Goal: Task Accomplishment & Management: Complete application form

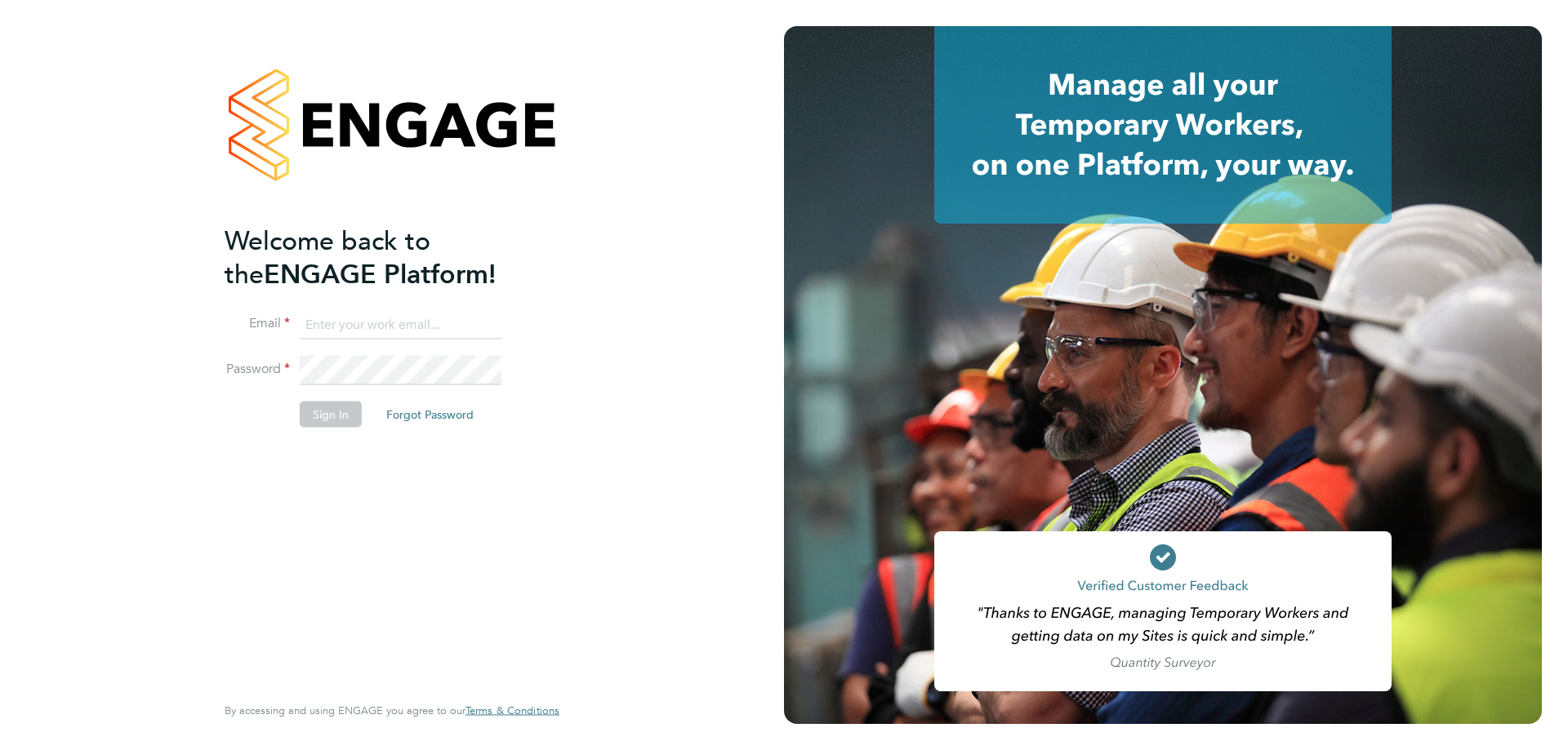
type input "[EMAIL_ADDRESS][DOMAIN_NAME]"
click at [312, 420] on button "Sign In" at bounding box center [330, 413] width 62 height 26
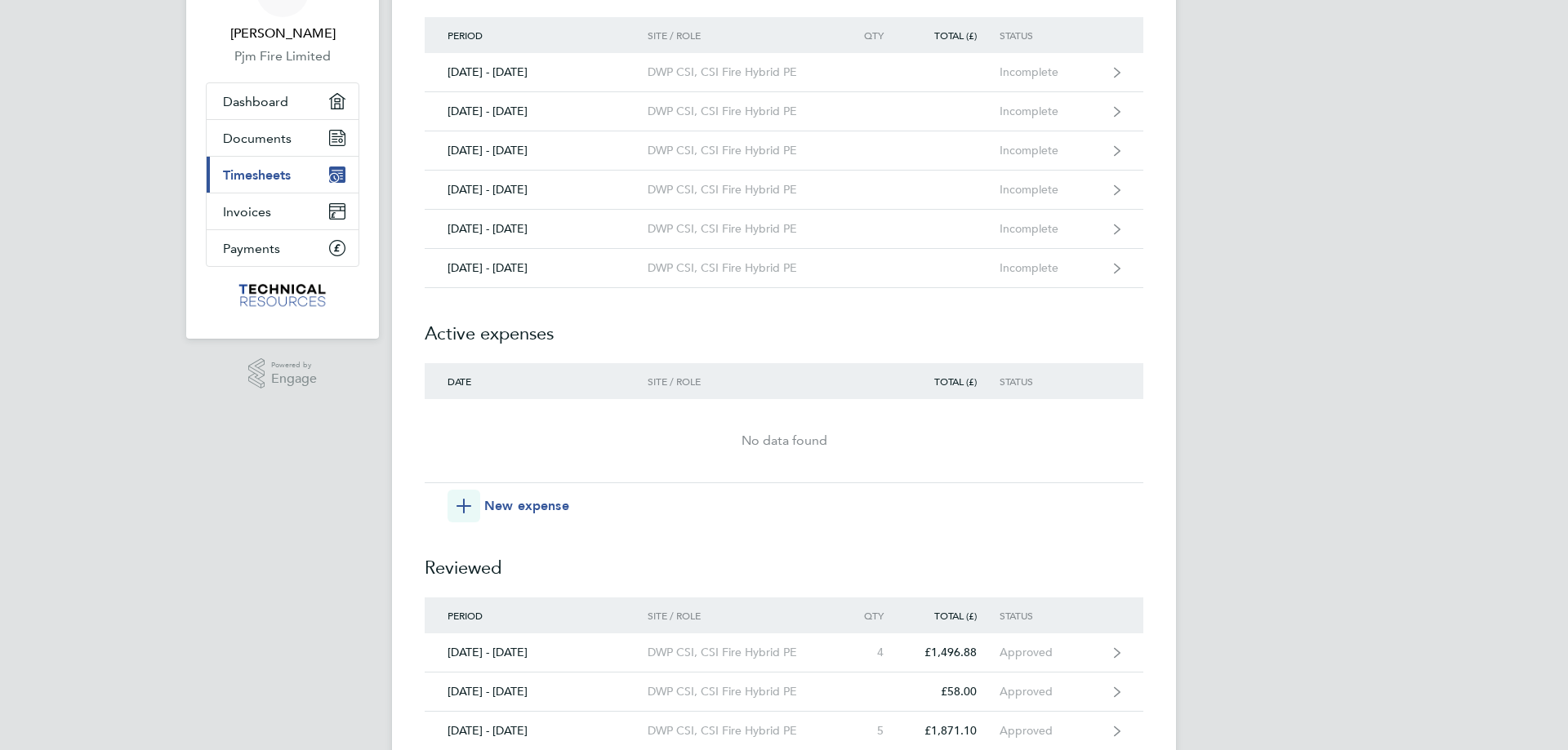
scroll to position [137, 0]
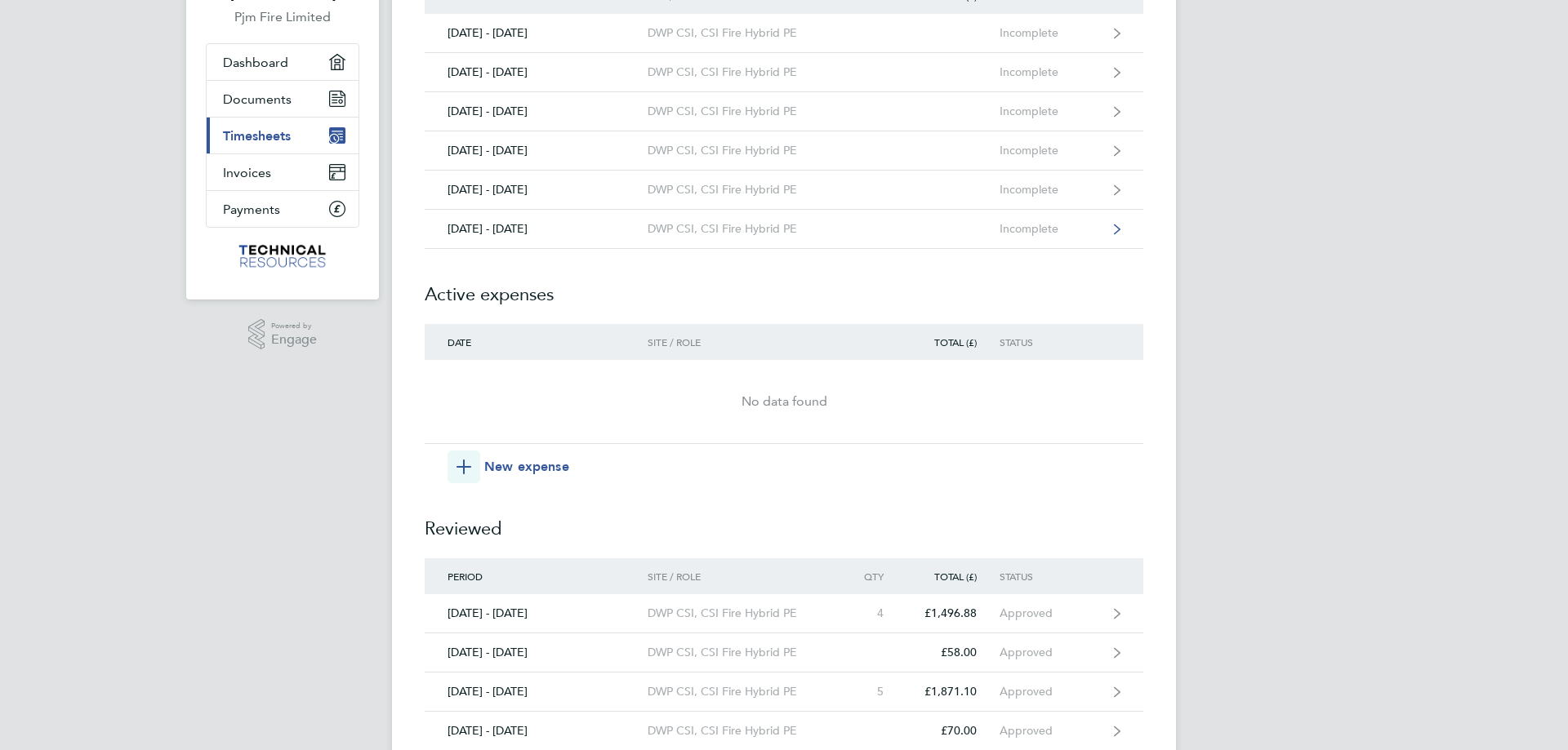
click at [484, 234] on div "[DATE] - [DATE]" at bounding box center [536, 229] width 223 height 14
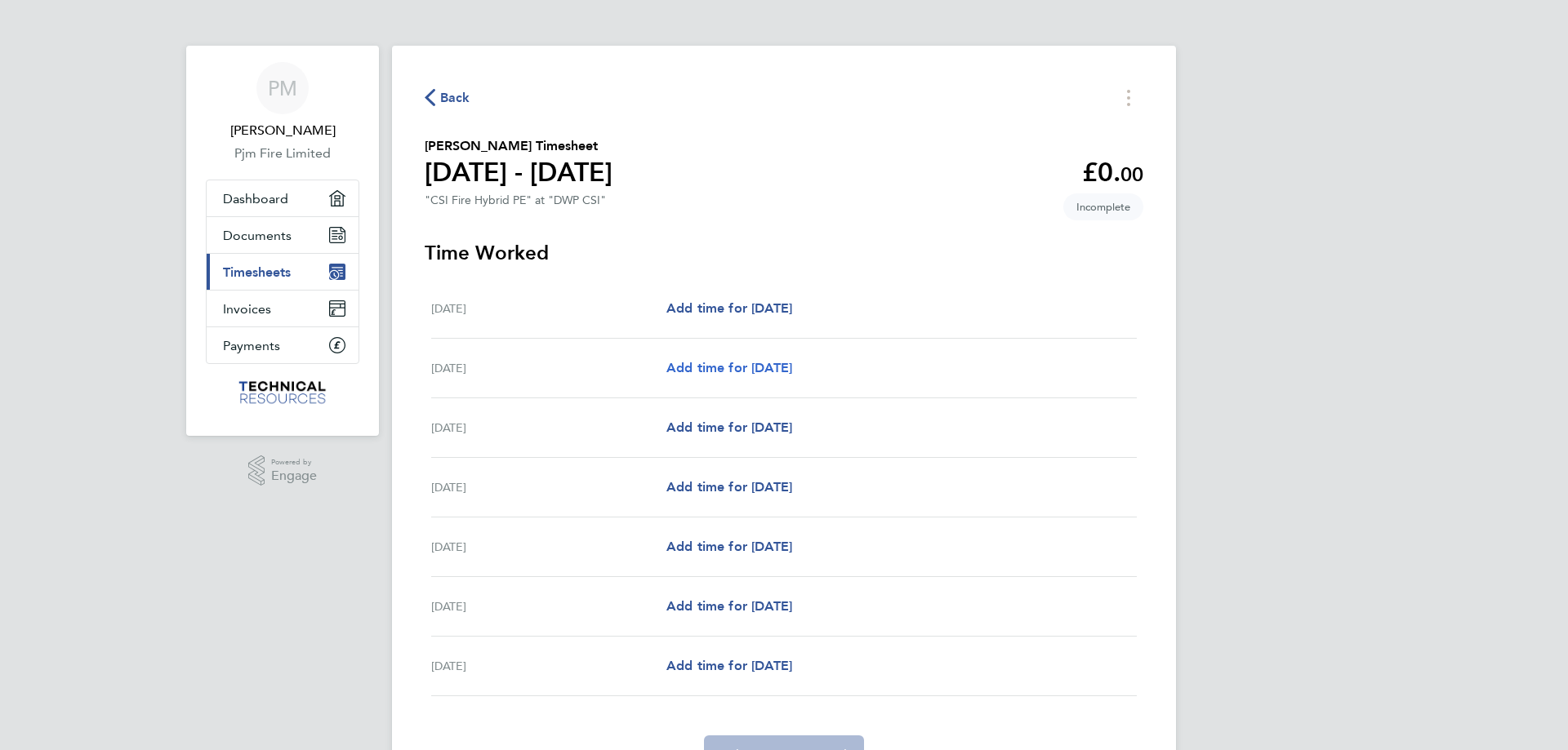
click at [688, 368] on span "Add time for [DATE]" at bounding box center [729, 367] width 126 height 15
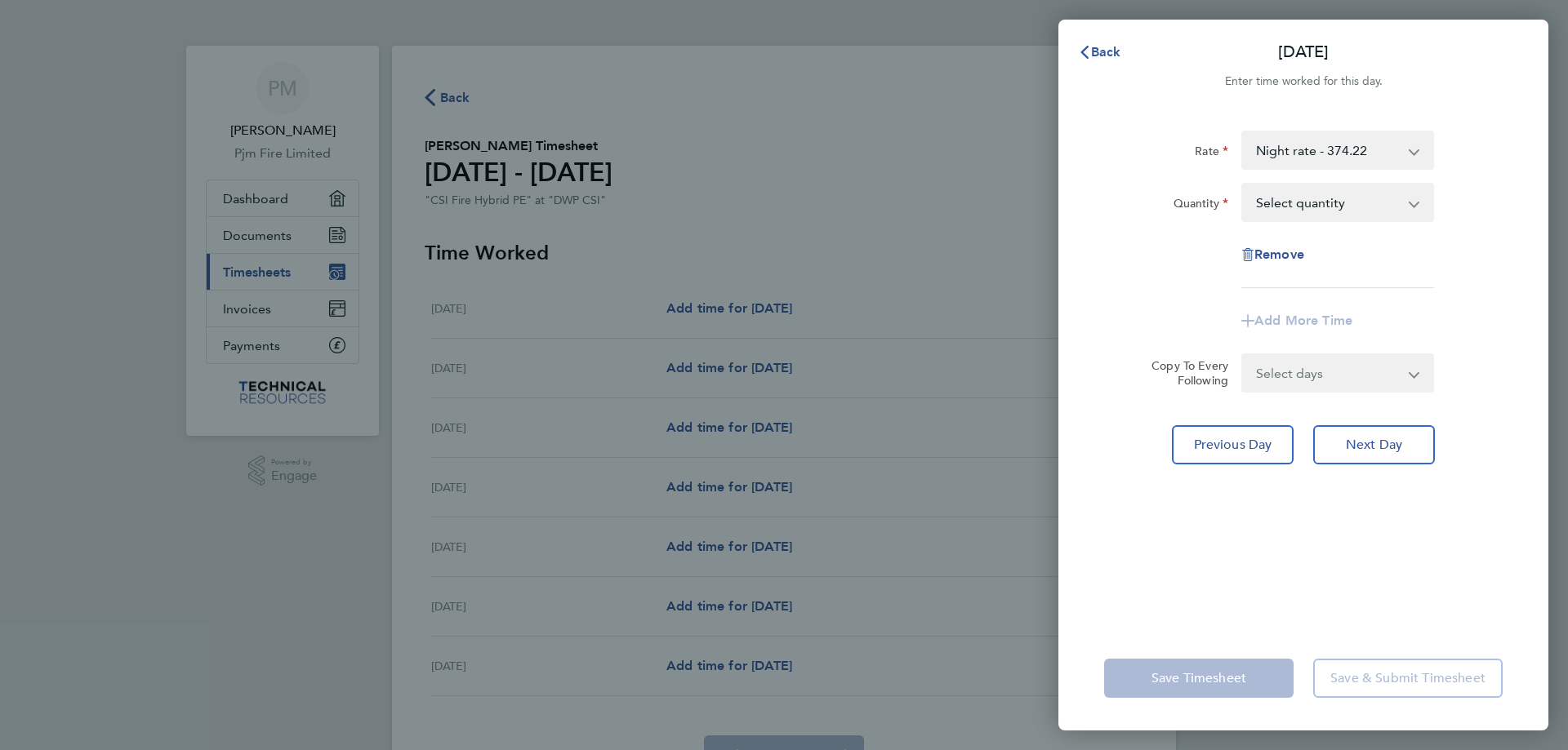
click at [1417, 204] on app-icon-cross-button at bounding box center [1422, 202] width 20 height 36
click at [1393, 203] on select "Select quantity 0.5 1" at bounding box center [1328, 202] width 170 height 36
select select "1"
click at [1243, 184] on select "Select quantity 0.5 1" at bounding box center [1328, 202] width 170 height 36
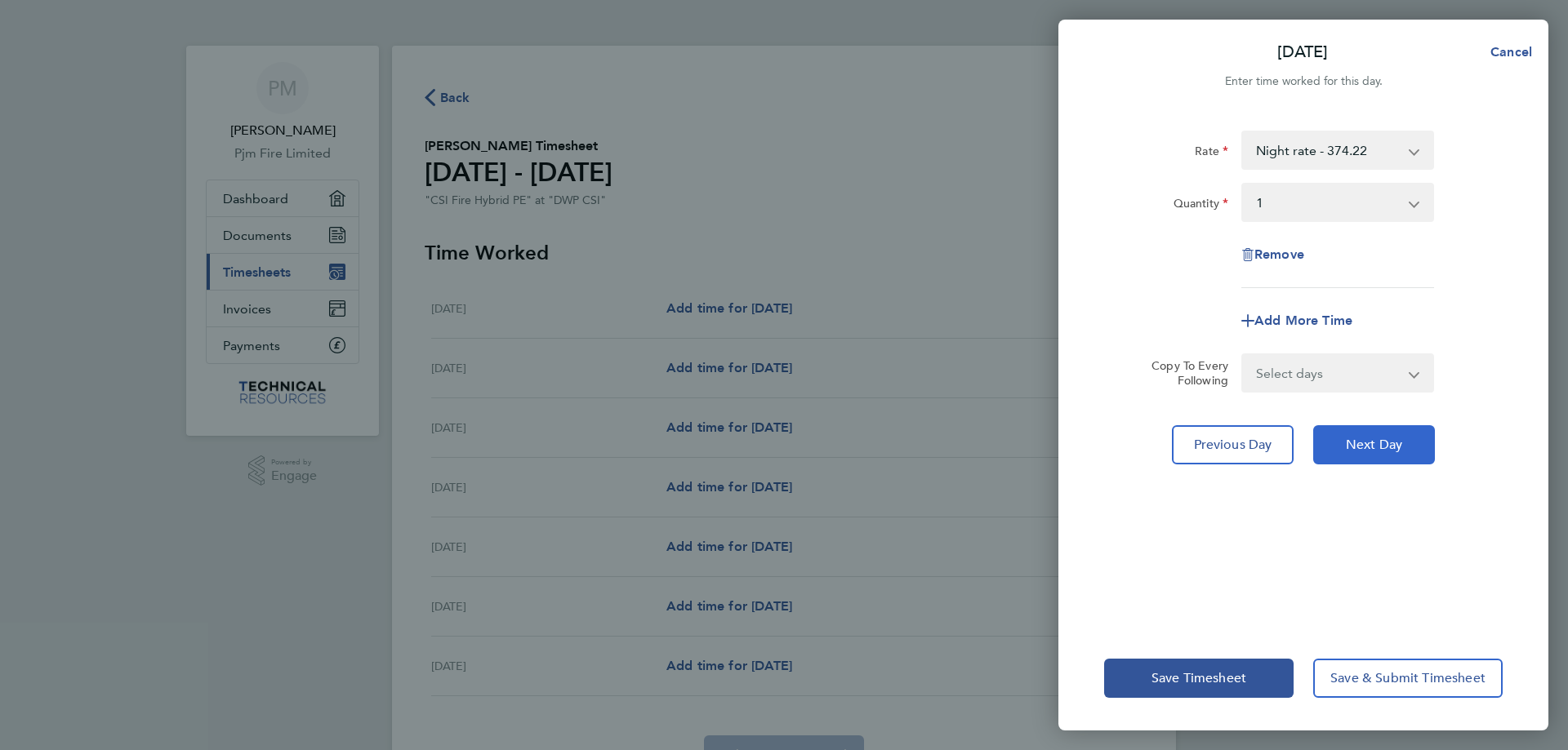
click at [1373, 439] on span "Next Day" at bounding box center [1374, 445] width 56 height 16
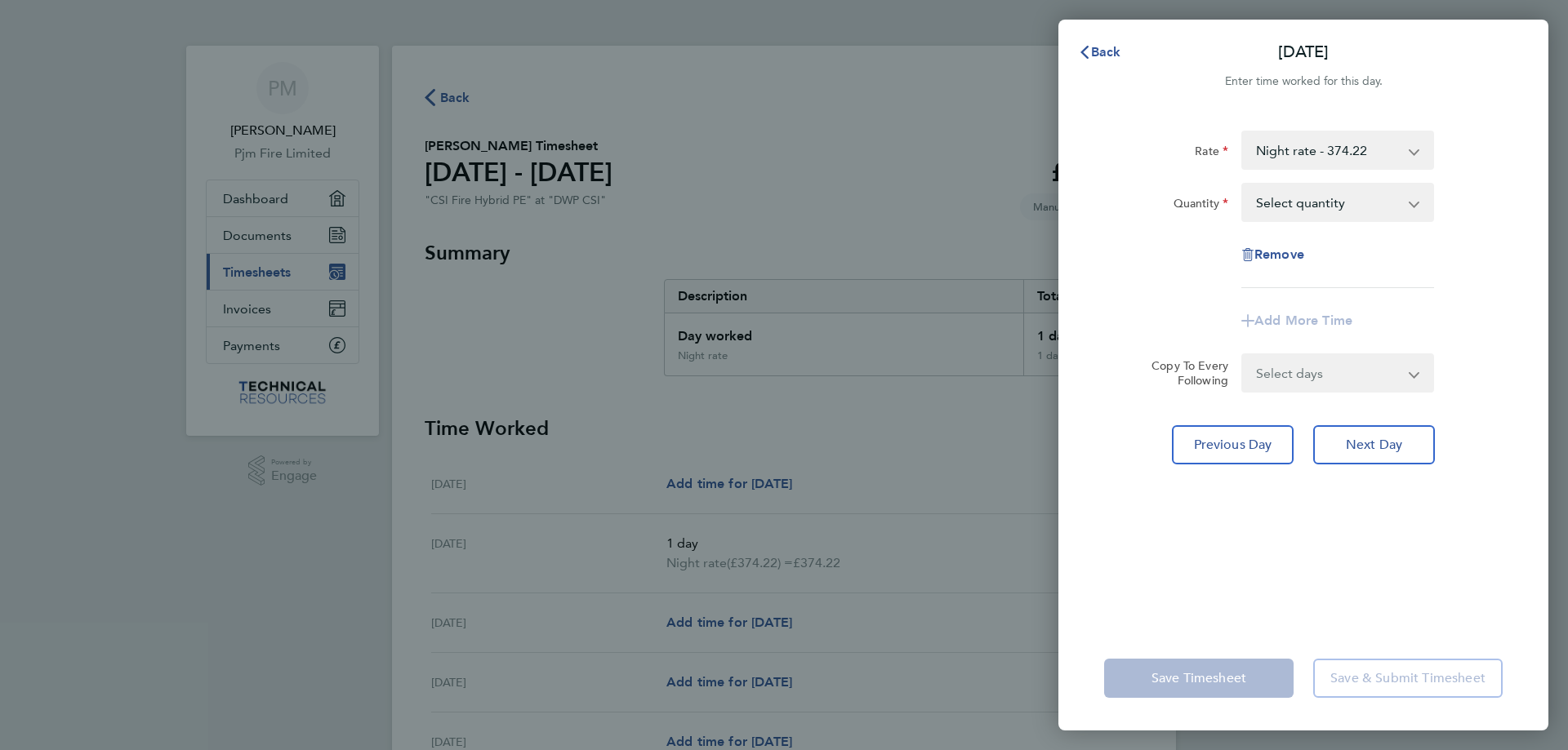
click at [1269, 199] on select "Select quantity 0.5 1" at bounding box center [1328, 202] width 170 height 36
select select "1"
click at [1243, 184] on select "Select quantity 0.5 1" at bounding box center [1328, 202] width 170 height 36
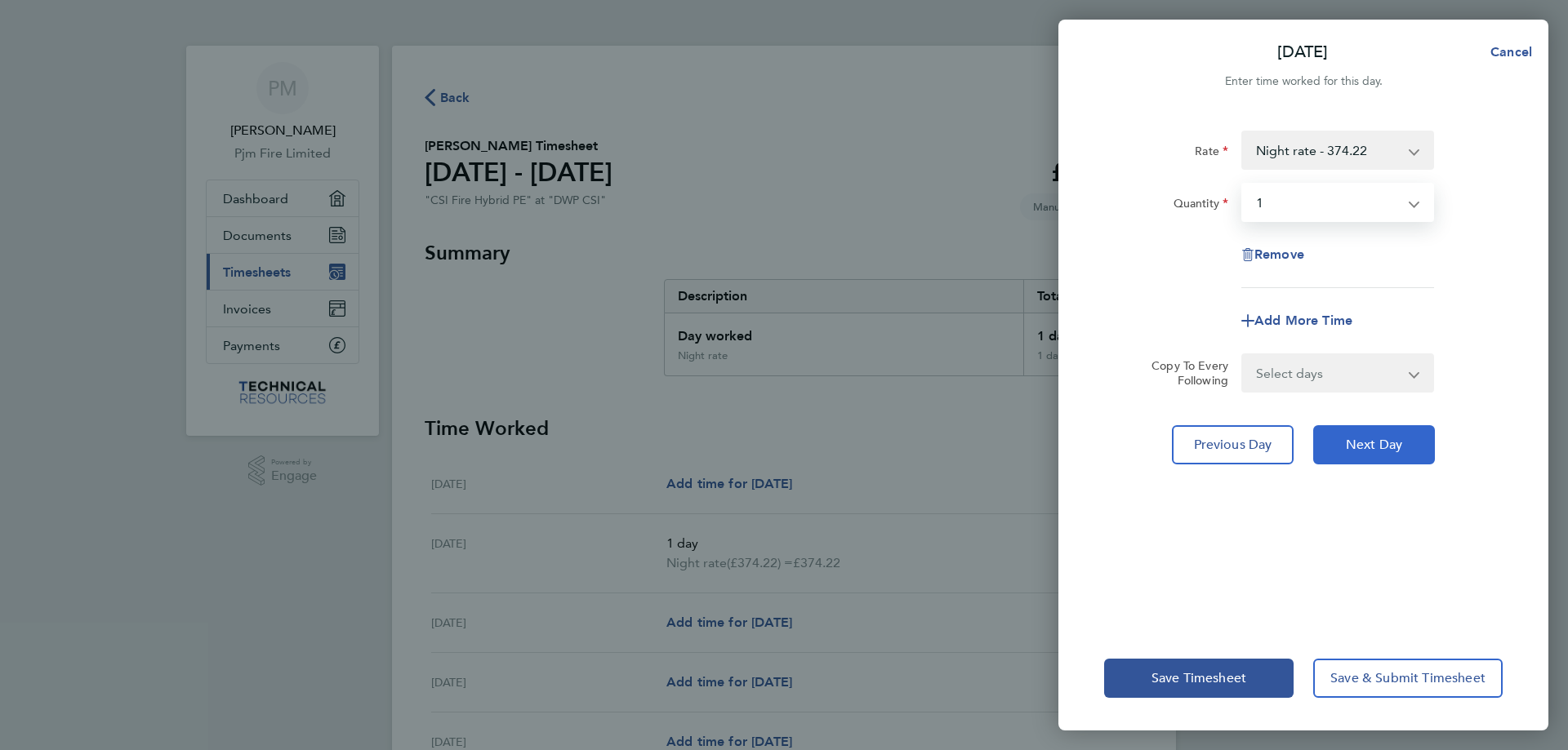
click at [1359, 449] on span "Next Day" at bounding box center [1374, 445] width 56 height 16
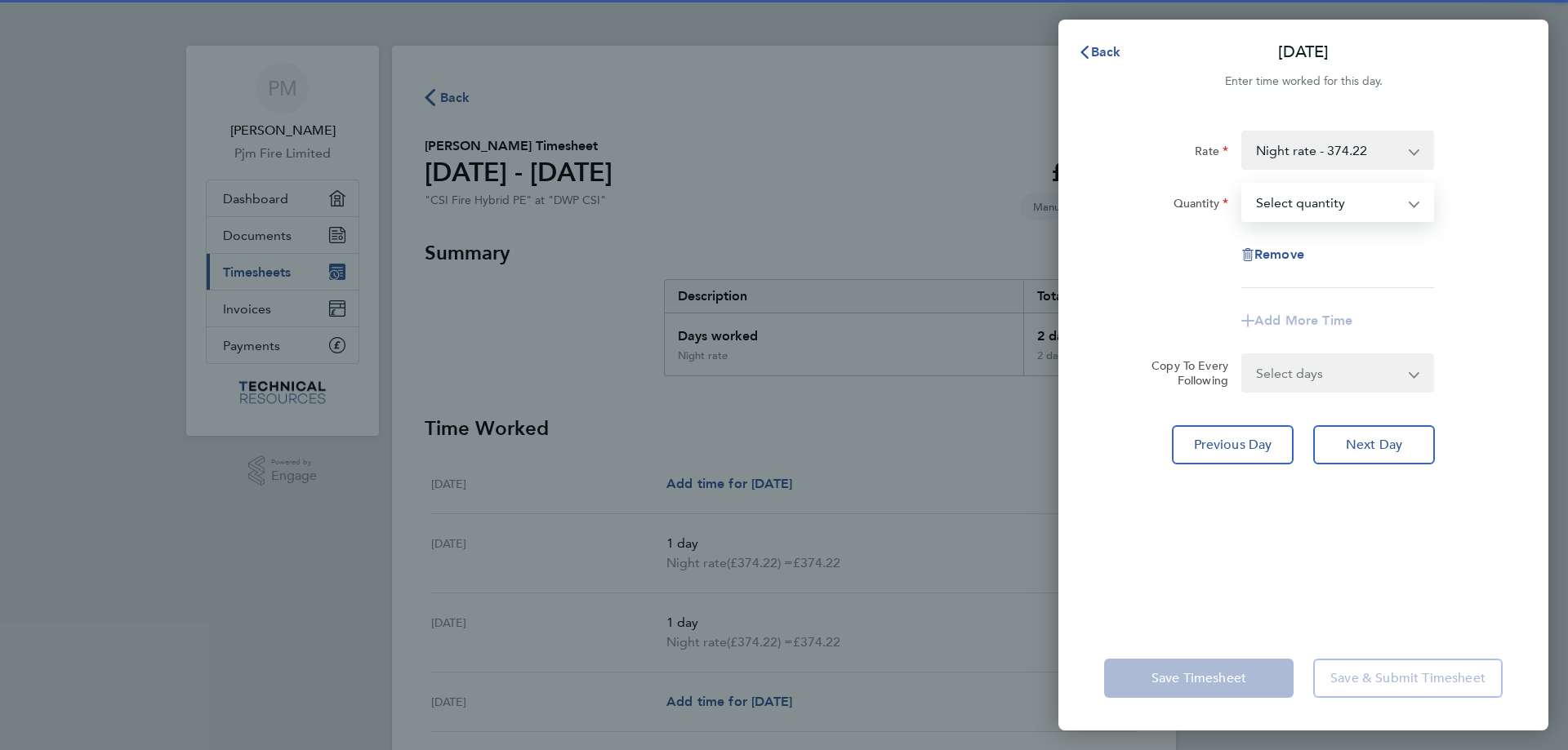
click at [1286, 200] on select "Select quantity 0.5 1" at bounding box center [1328, 202] width 170 height 36
select select "1"
click at [1243, 184] on select "Select quantity 0.5 1" at bounding box center [1328, 202] width 170 height 36
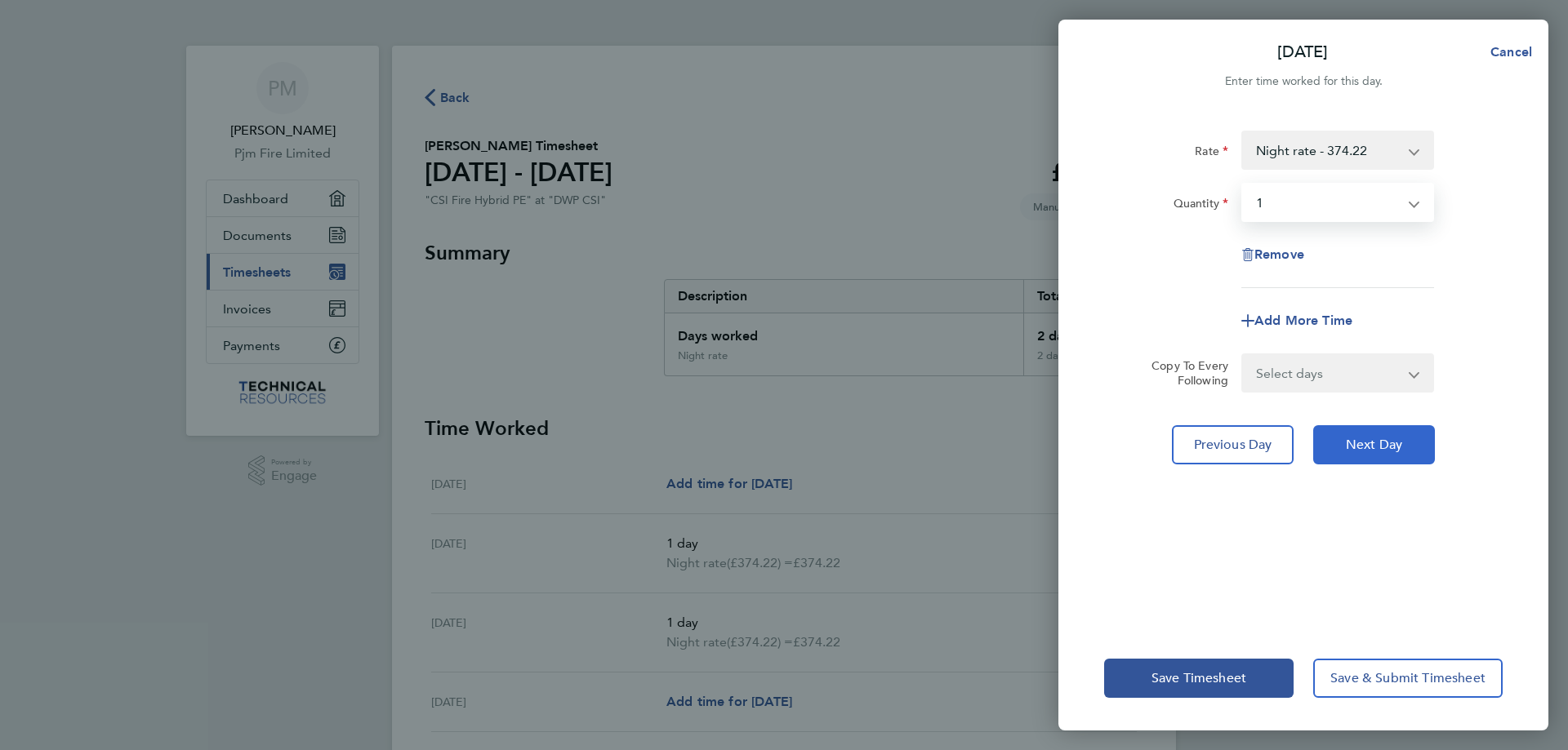
click at [1348, 443] on span "Next Day" at bounding box center [1374, 445] width 56 height 16
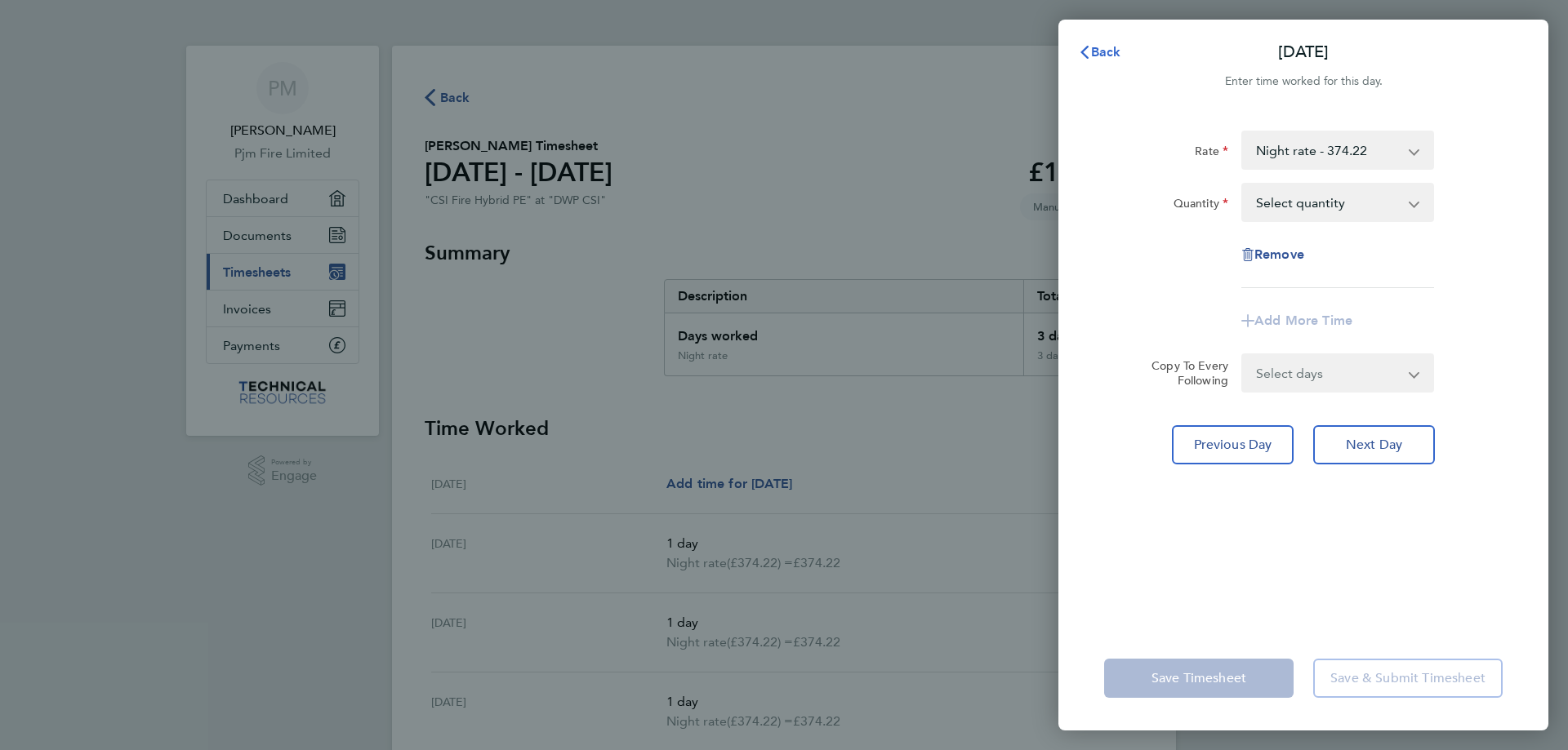
click at [1106, 53] on span "Back" at bounding box center [1106, 52] width 31 height 15
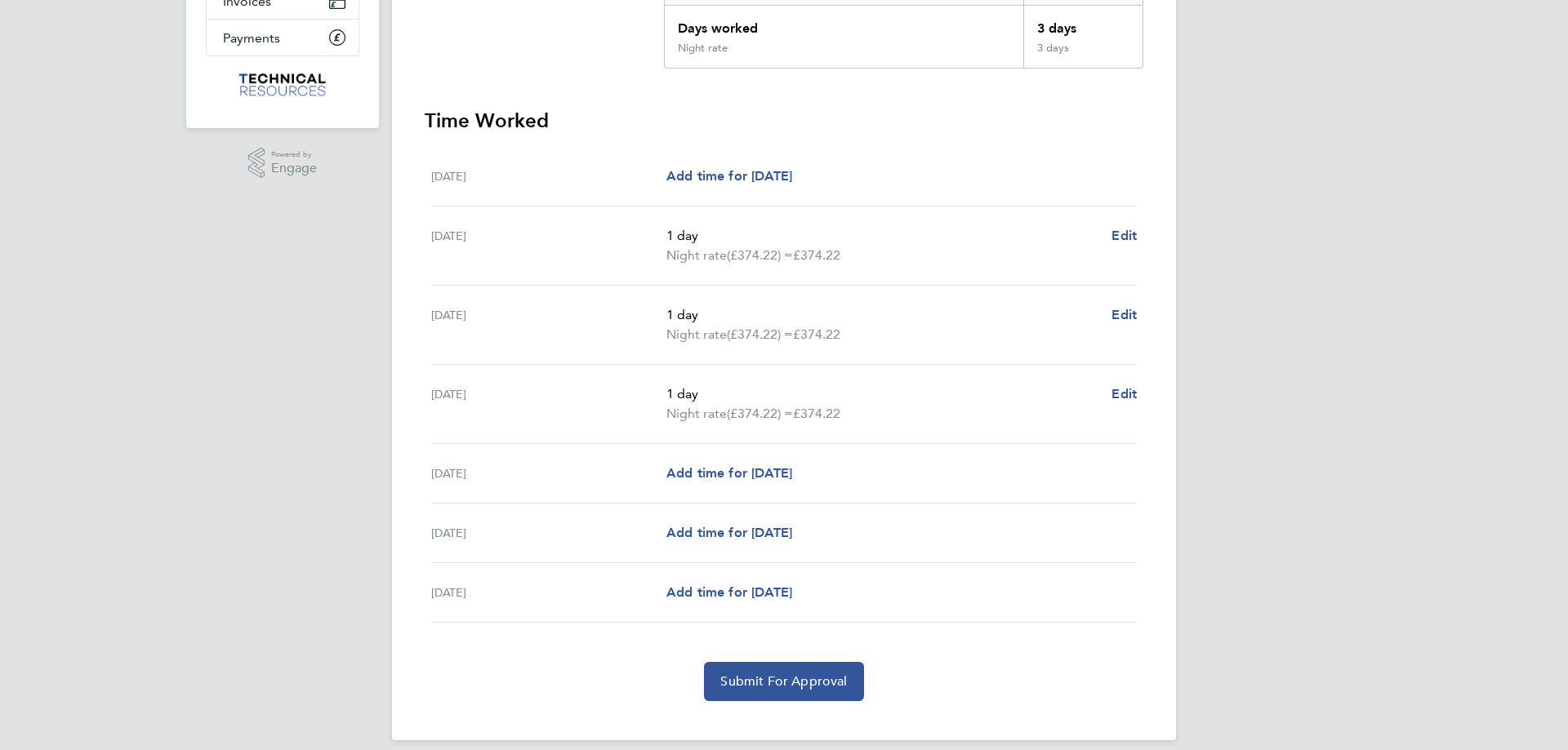
scroll to position [324, 0]
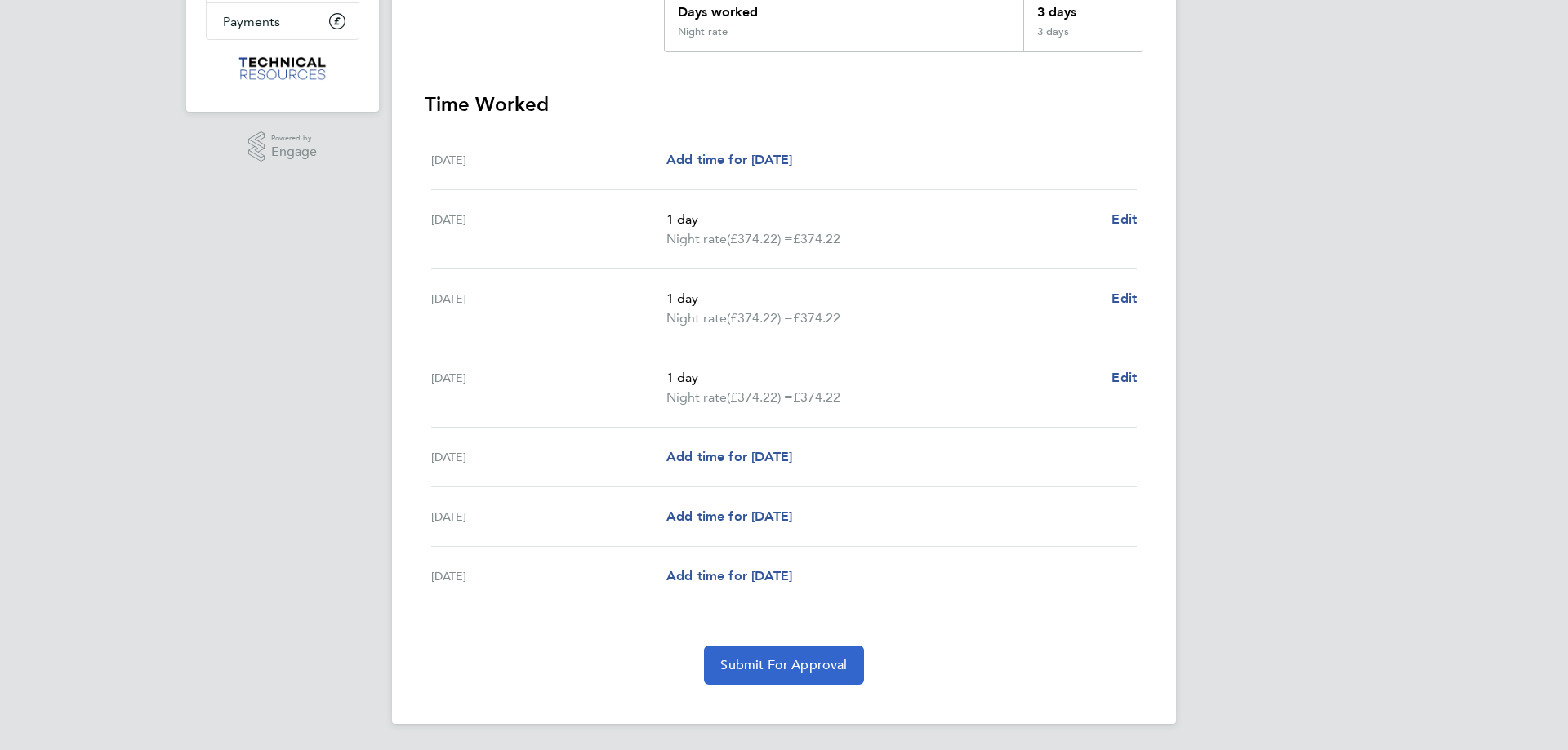
click at [796, 668] on span "Submit For Approval" at bounding box center [783, 664] width 126 height 16
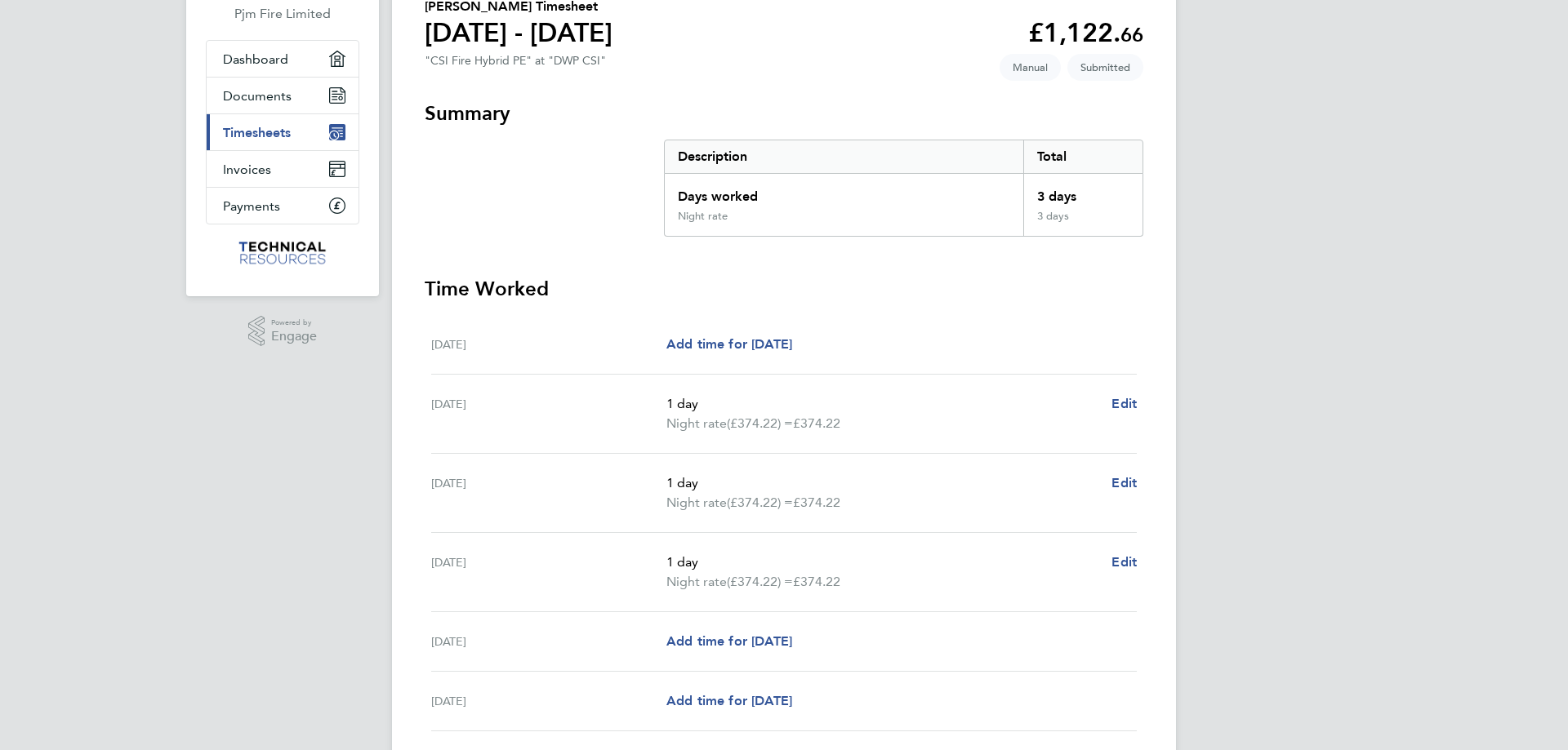
scroll to position [0, 0]
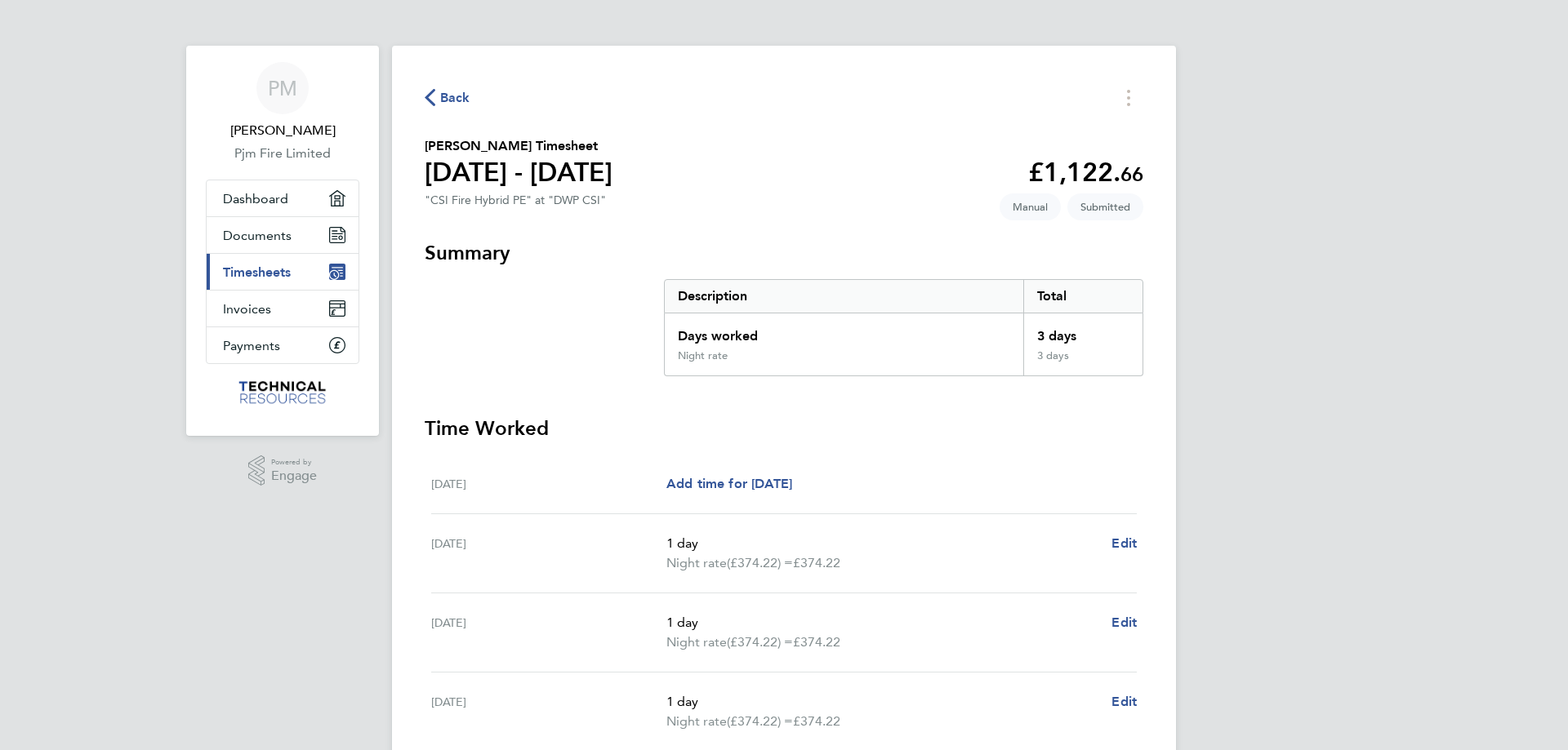
click at [276, 273] on span "Timesheets" at bounding box center [257, 272] width 68 height 15
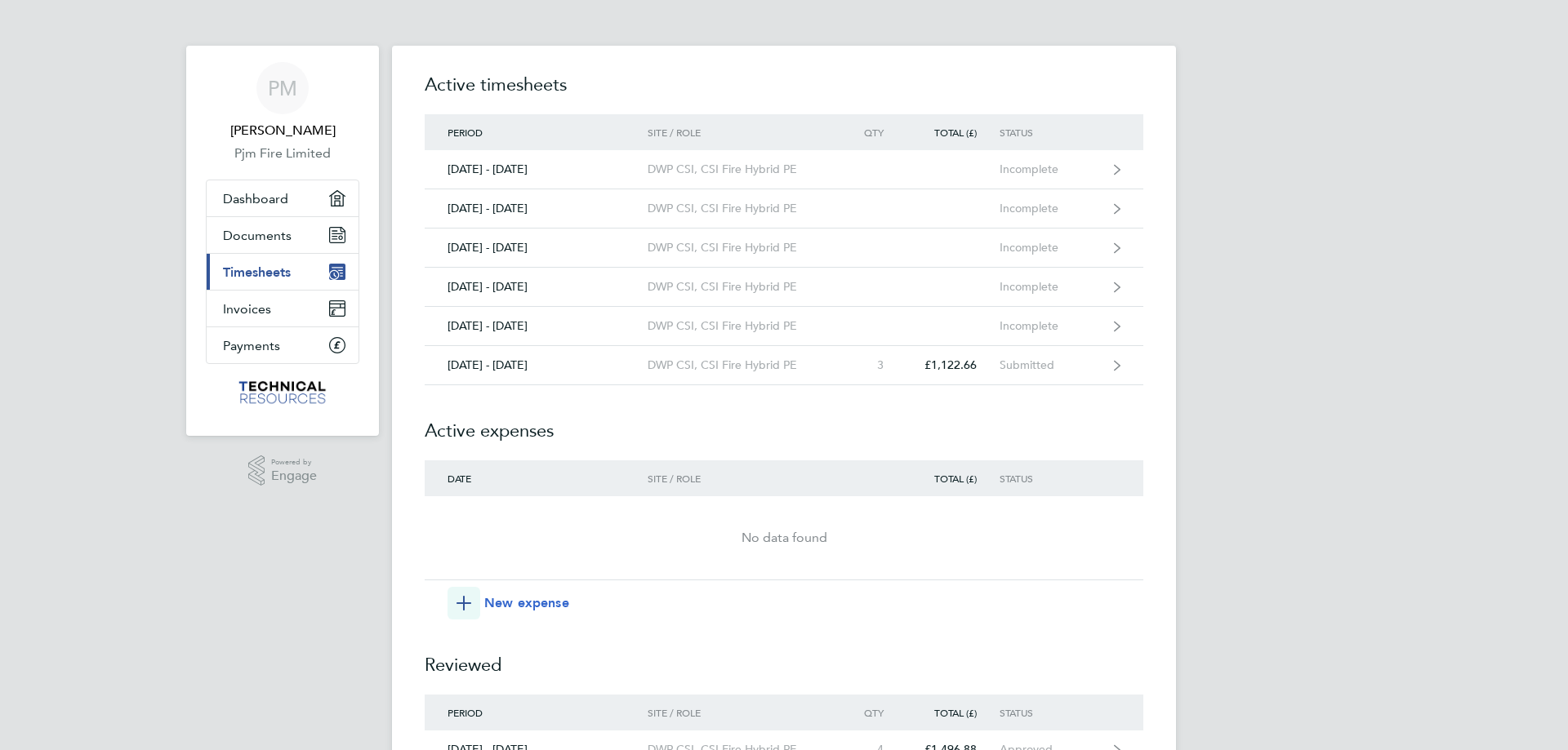
click at [531, 604] on span "New expense" at bounding box center [526, 602] width 85 height 20
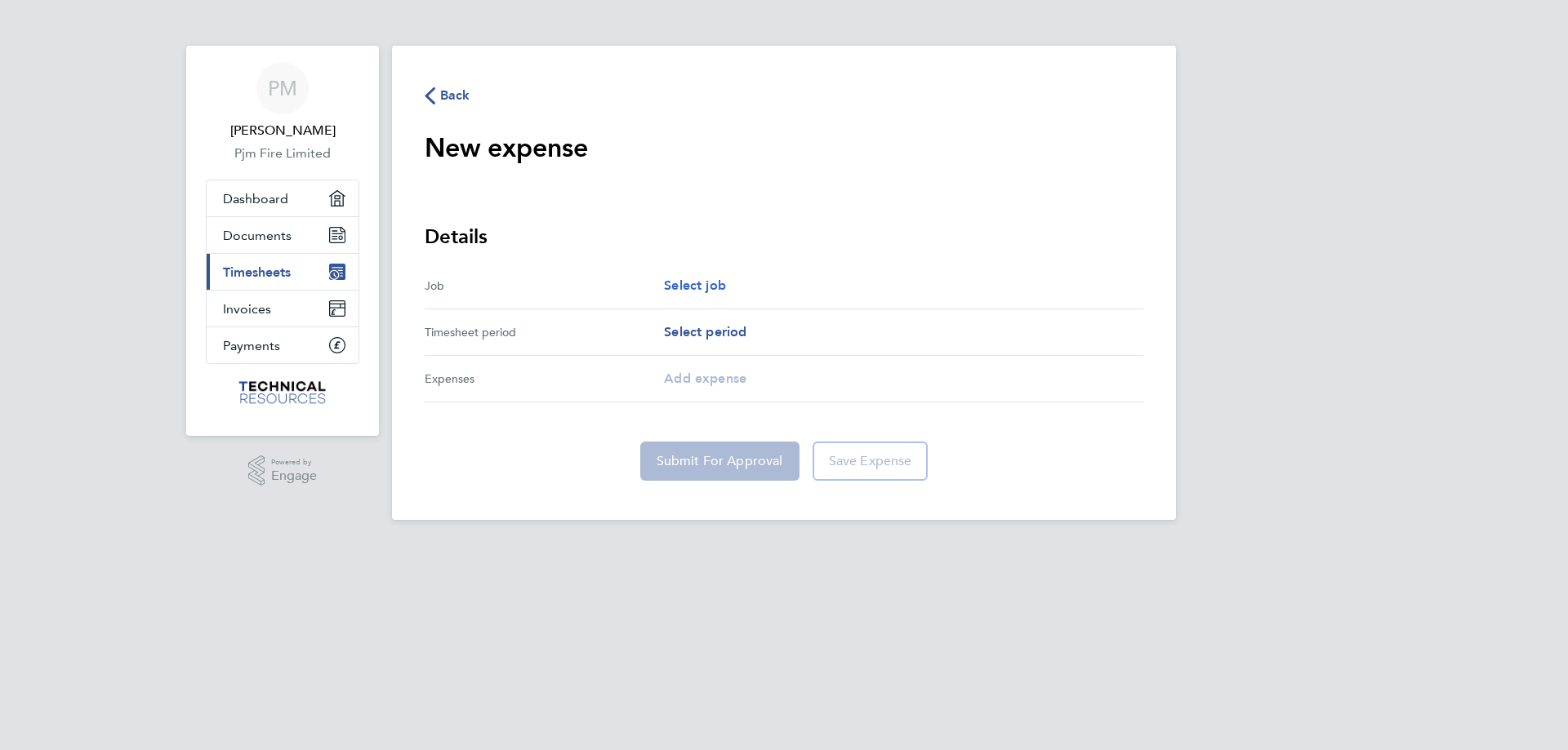
click at [700, 287] on span "Select job" at bounding box center [694, 285] width 62 height 15
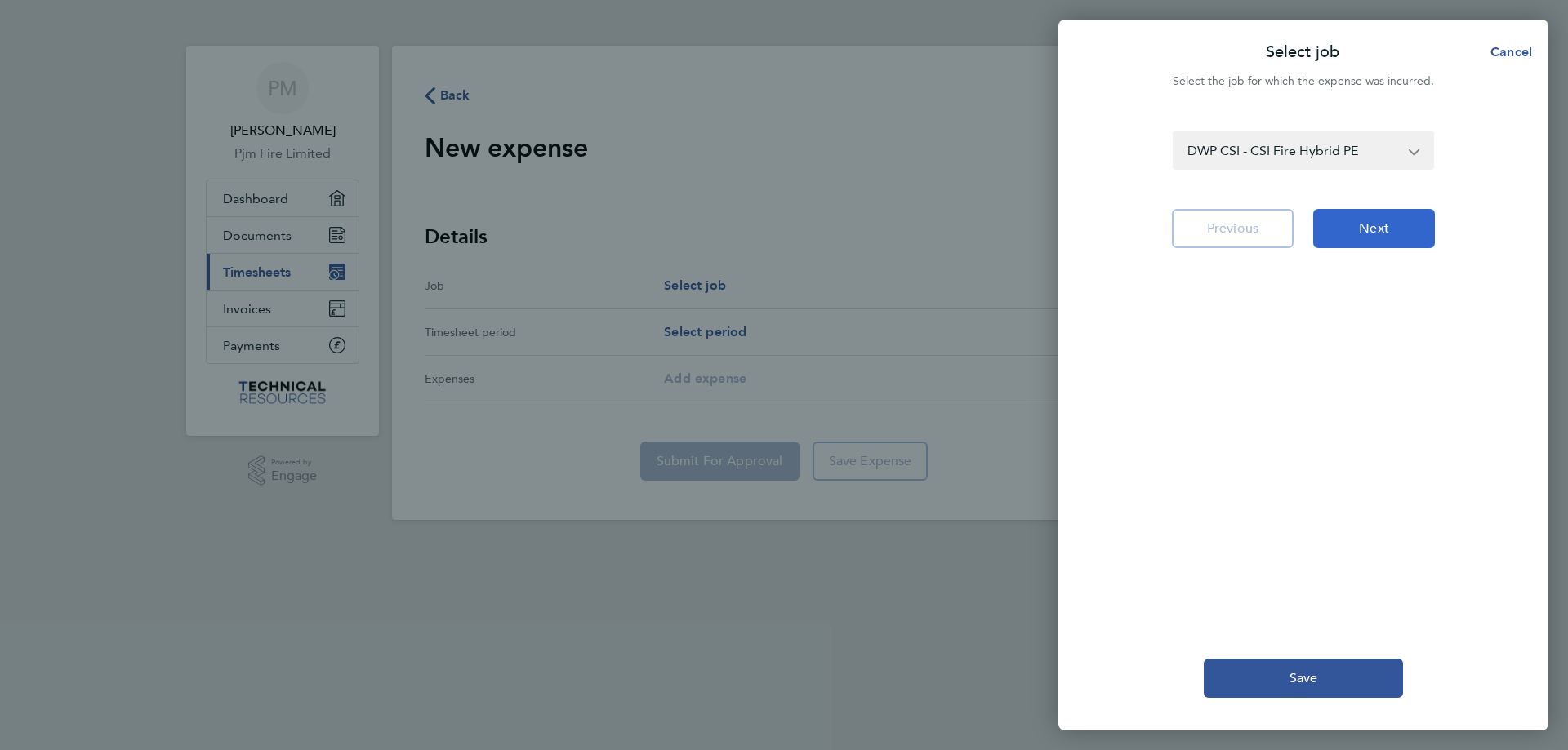
click at [1396, 235] on button "Next" at bounding box center [1374, 228] width 121 height 39
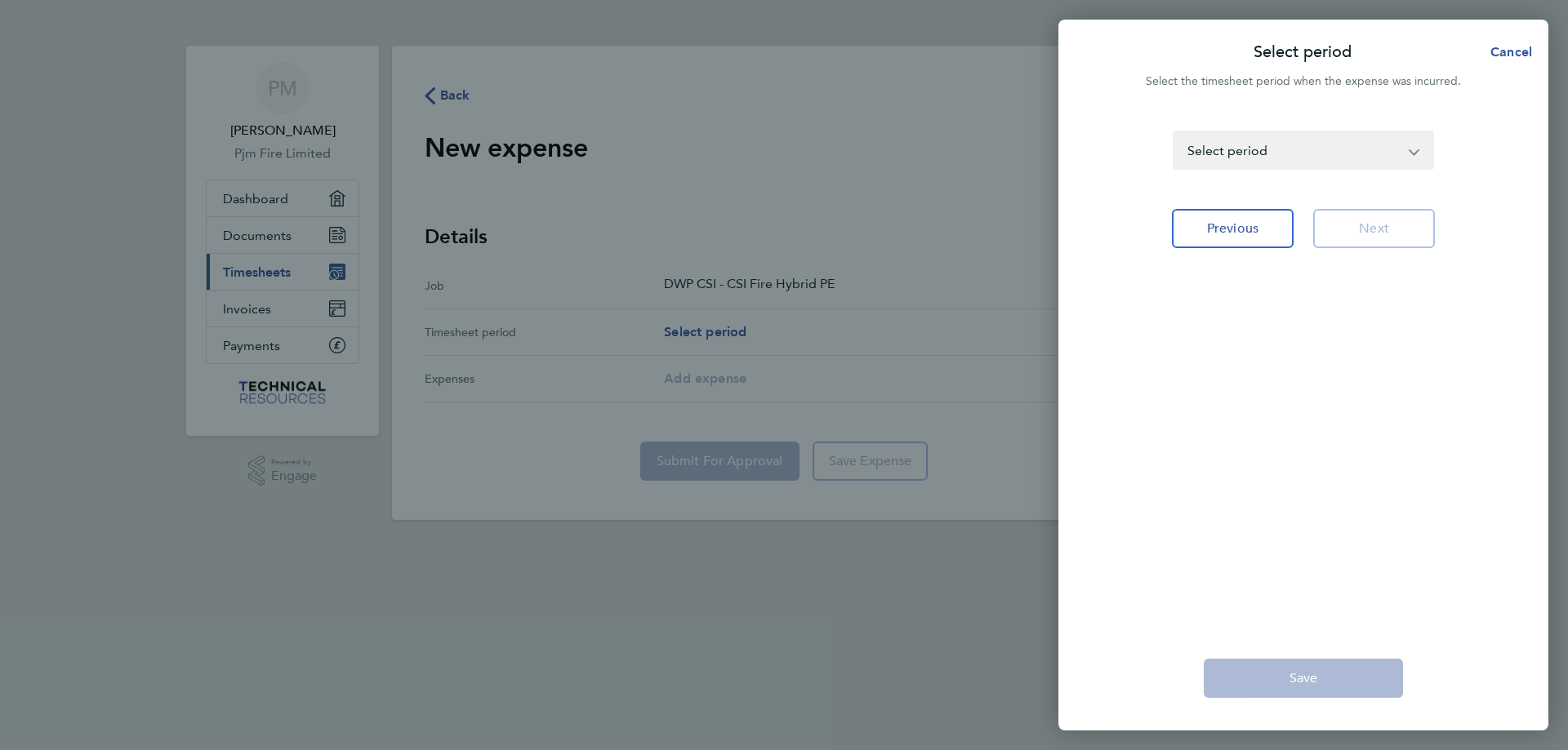
click at [1413, 148] on app-icon-cross-button at bounding box center [1422, 150] width 20 height 36
click at [1304, 148] on select "[DATE] - [DATE] [DATE] - [DATE] [DATE] - [DATE] [DATE] - [DATE] [DATE] - [DATE]…" at bounding box center [1293, 150] width 239 height 36
select select "48: Object"
click at [1174, 132] on select "[DATE] - [DATE] [DATE] - [DATE] [DATE] - [DATE] [DATE] - [DATE] [DATE] - [DATE]…" at bounding box center [1293, 150] width 239 height 36
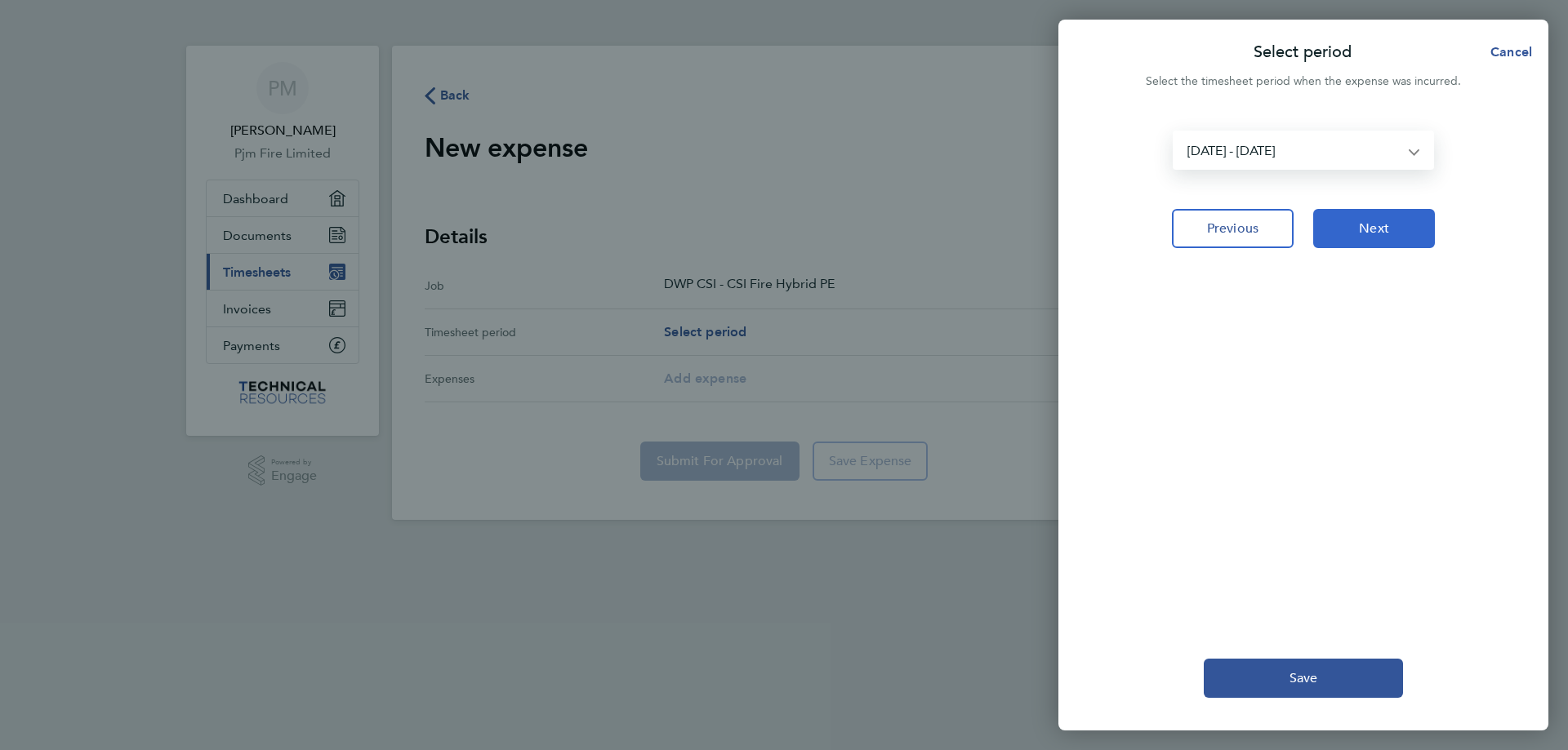
click at [1385, 228] on span "Next" at bounding box center [1374, 228] width 31 height 16
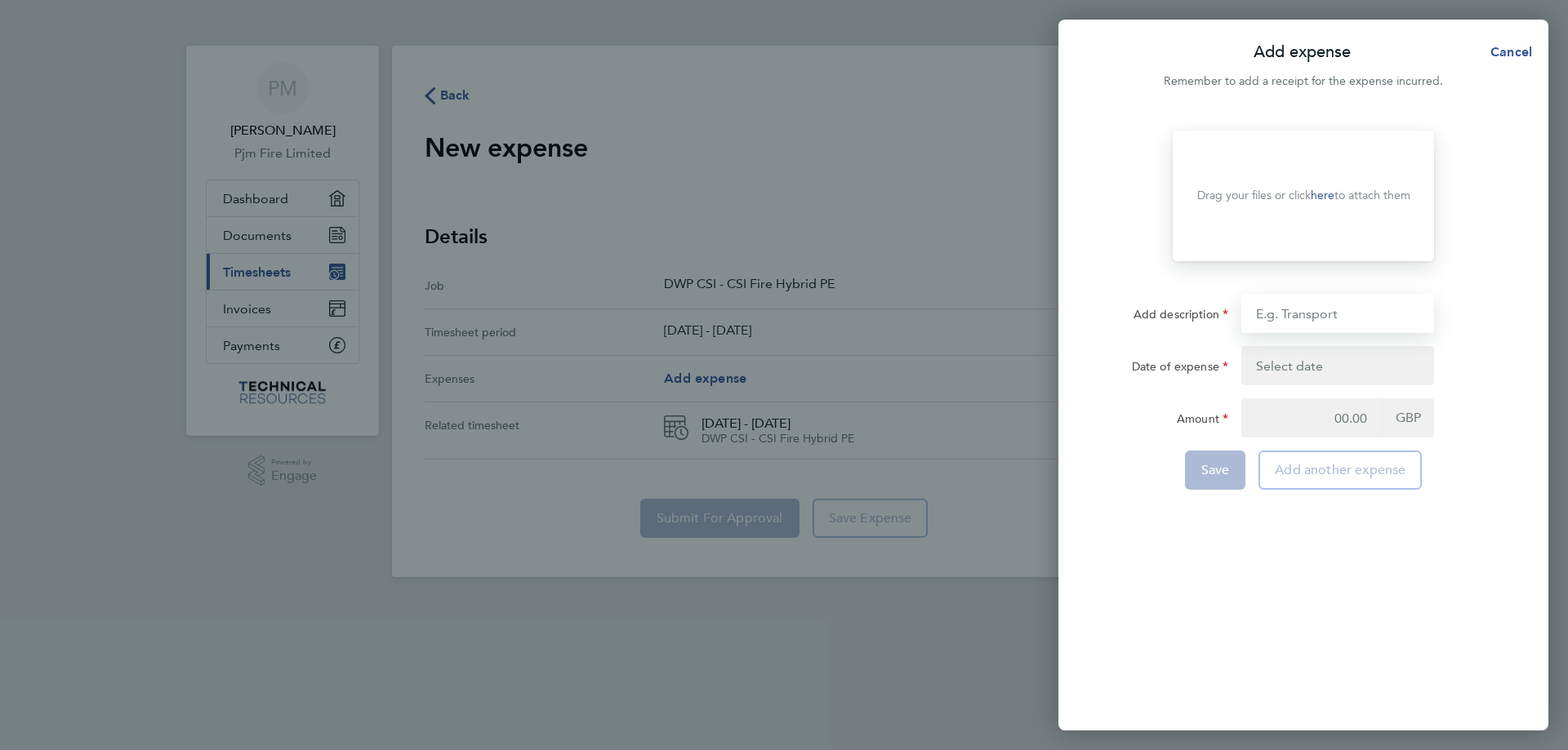
click at [1280, 315] on input "Add description" at bounding box center [1337, 313] width 193 height 39
type input "Accommodation"
click at [1303, 363] on button "button" at bounding box center [1337, 366] width 193 height 39
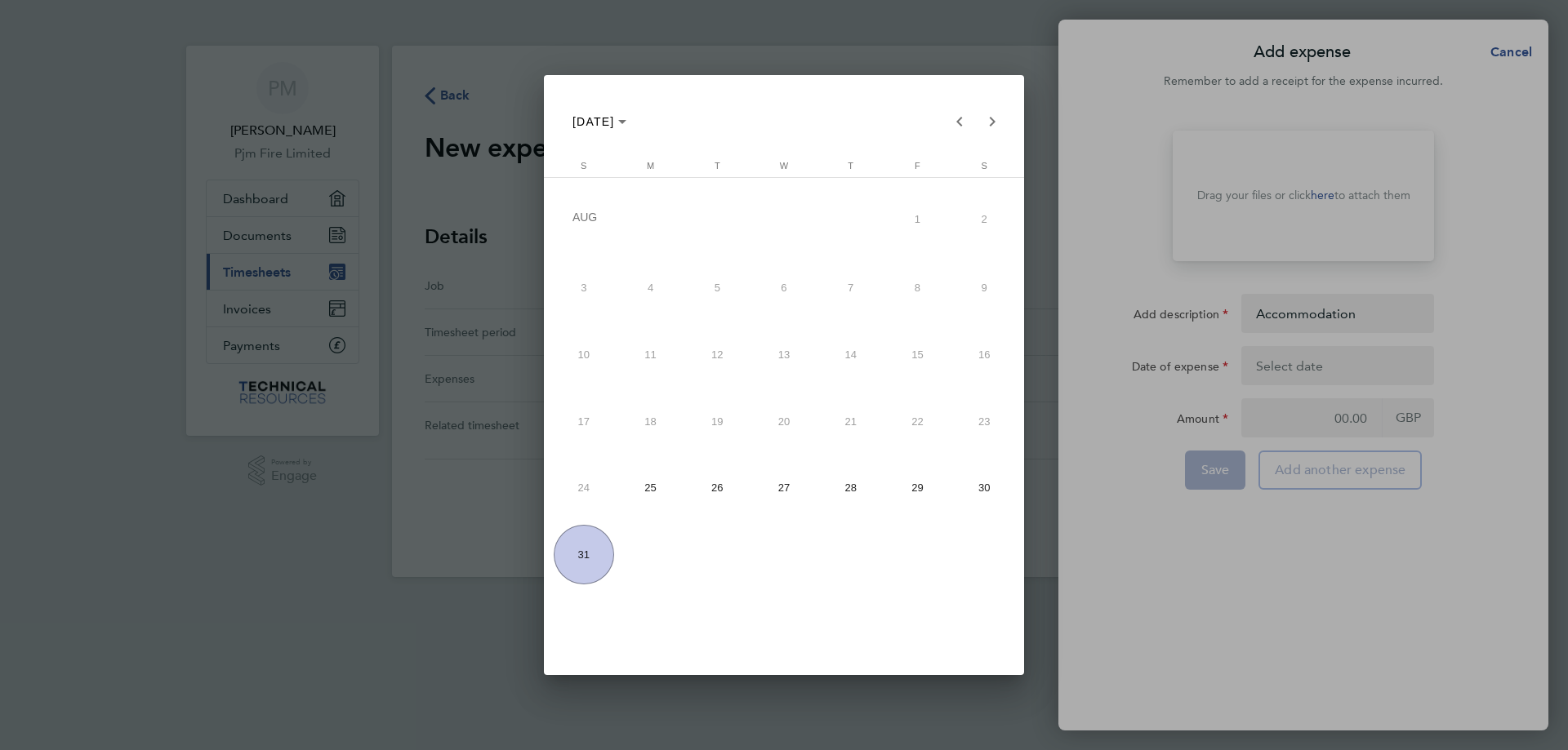
click at [720, 488] on span "26" at bounding box center [717, 488] width 60 height 60
type input "[DATE]"
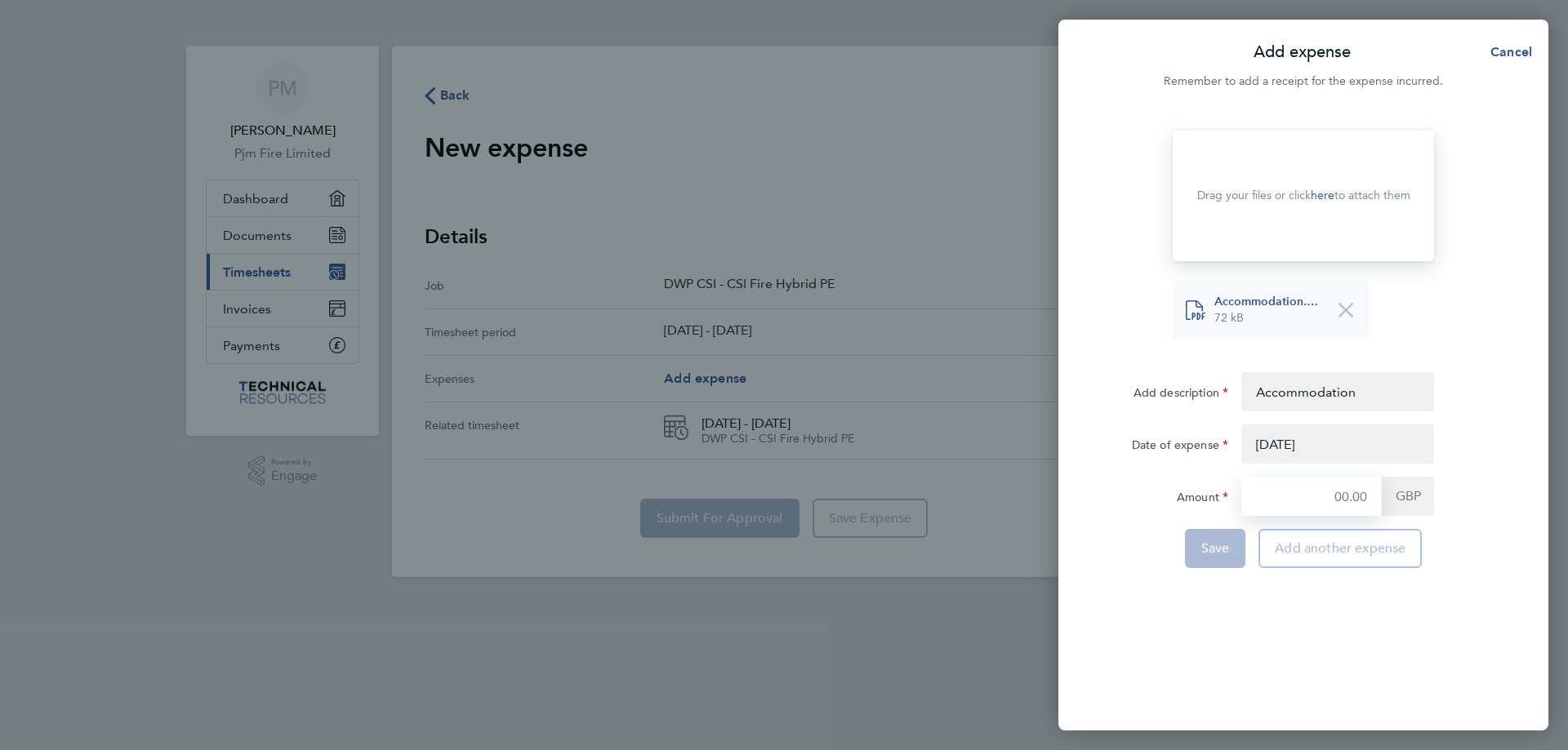
click at [1324, 496] on input "Amount" at bounding box center [1311, 496] width 140 height 39
click at [1371, 495] on input "140." at bounding box center [1311, 496] width 140 height 39
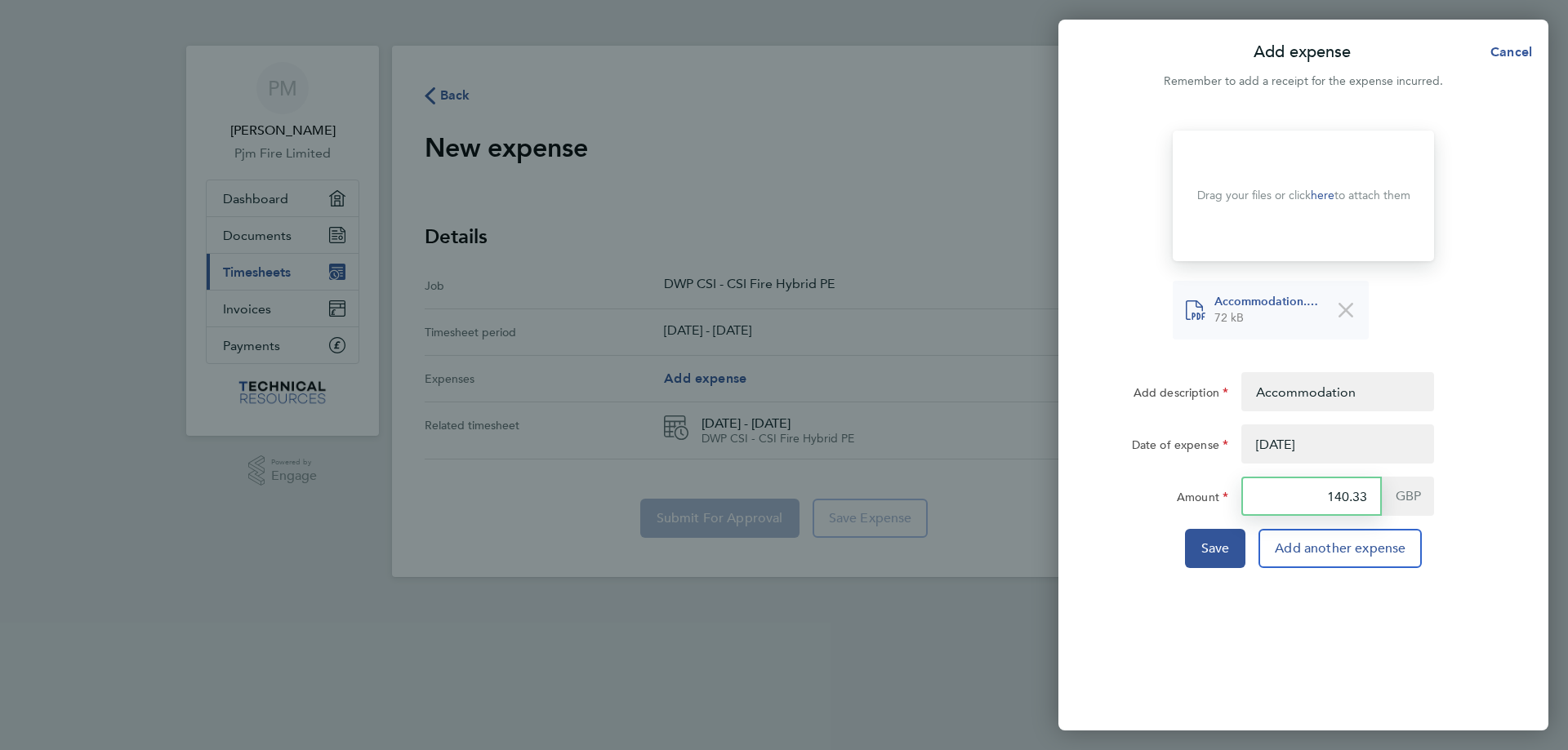
type input "140.33"
click at [1335, 553] on span "Add another expense" at bounding box center [1340, 548] width 131 height 16
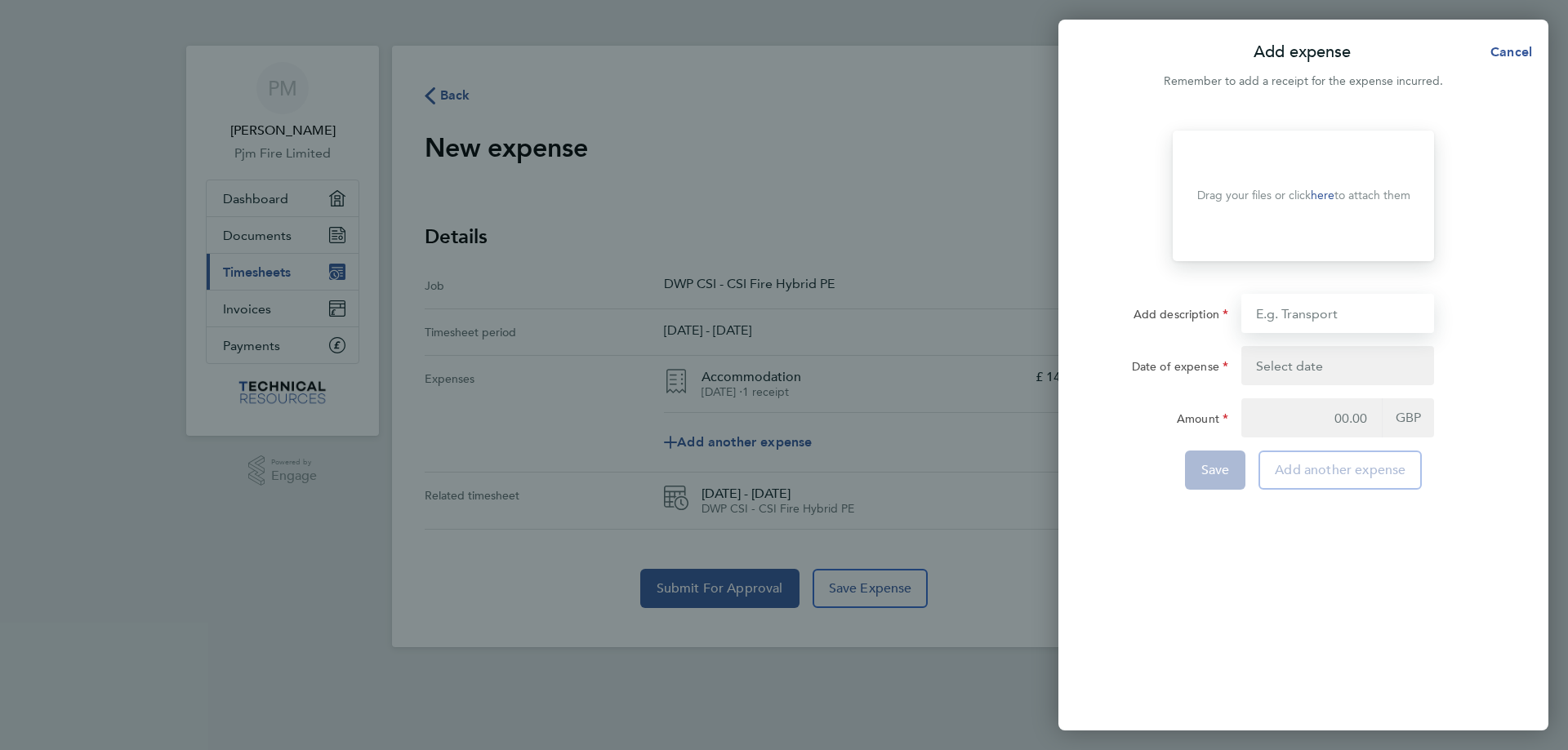
click at [1306, 314] on input "Add description" at bounding box center [1337, 313] width 193 height 39
type input "Mileage"
click at [1319, 368] on button "button" at bounding box center [1337, 366] width 193 height 39
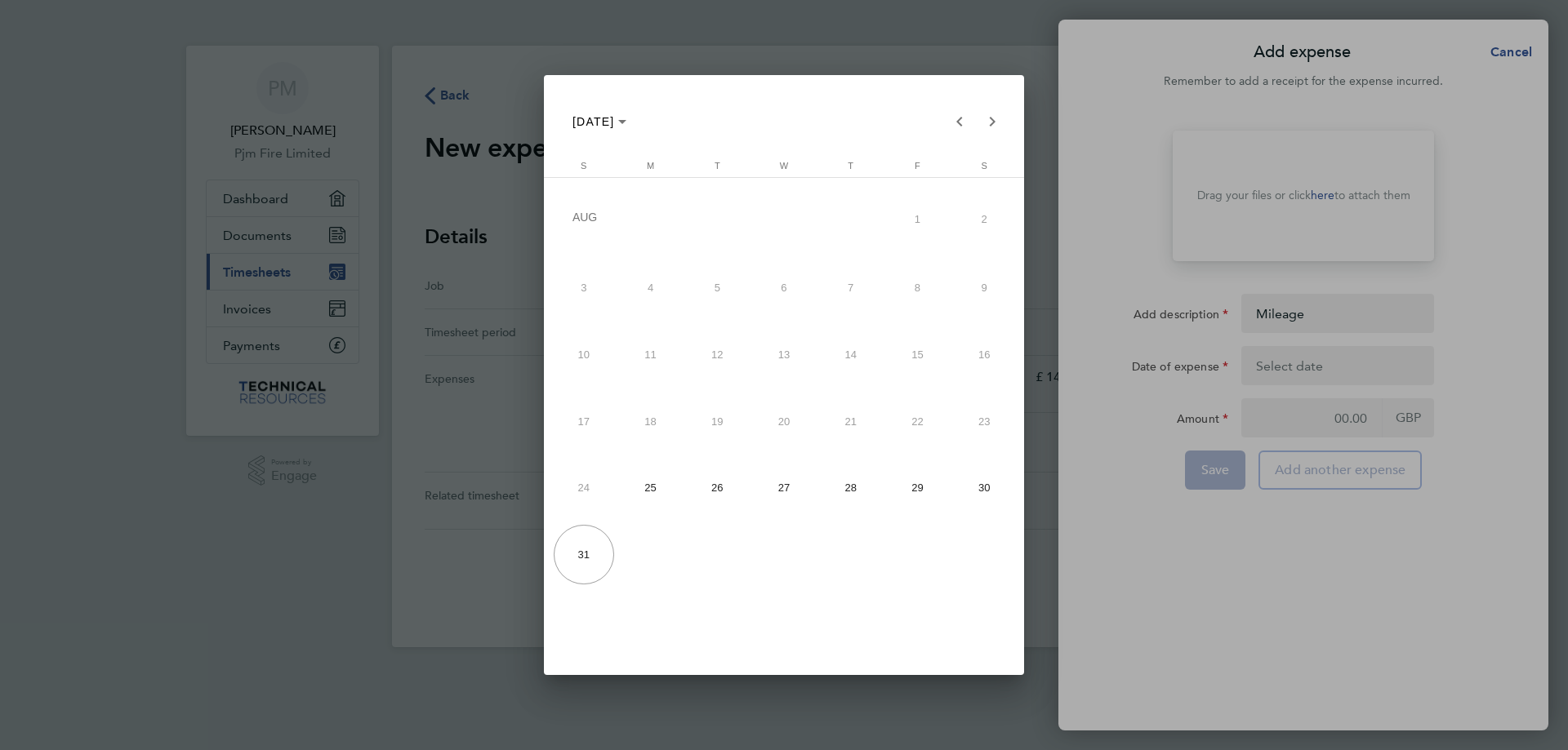
click at [722, 484] on span "26" at bounding box center [717, 488] width 60 height 60
type input "[DATE]"
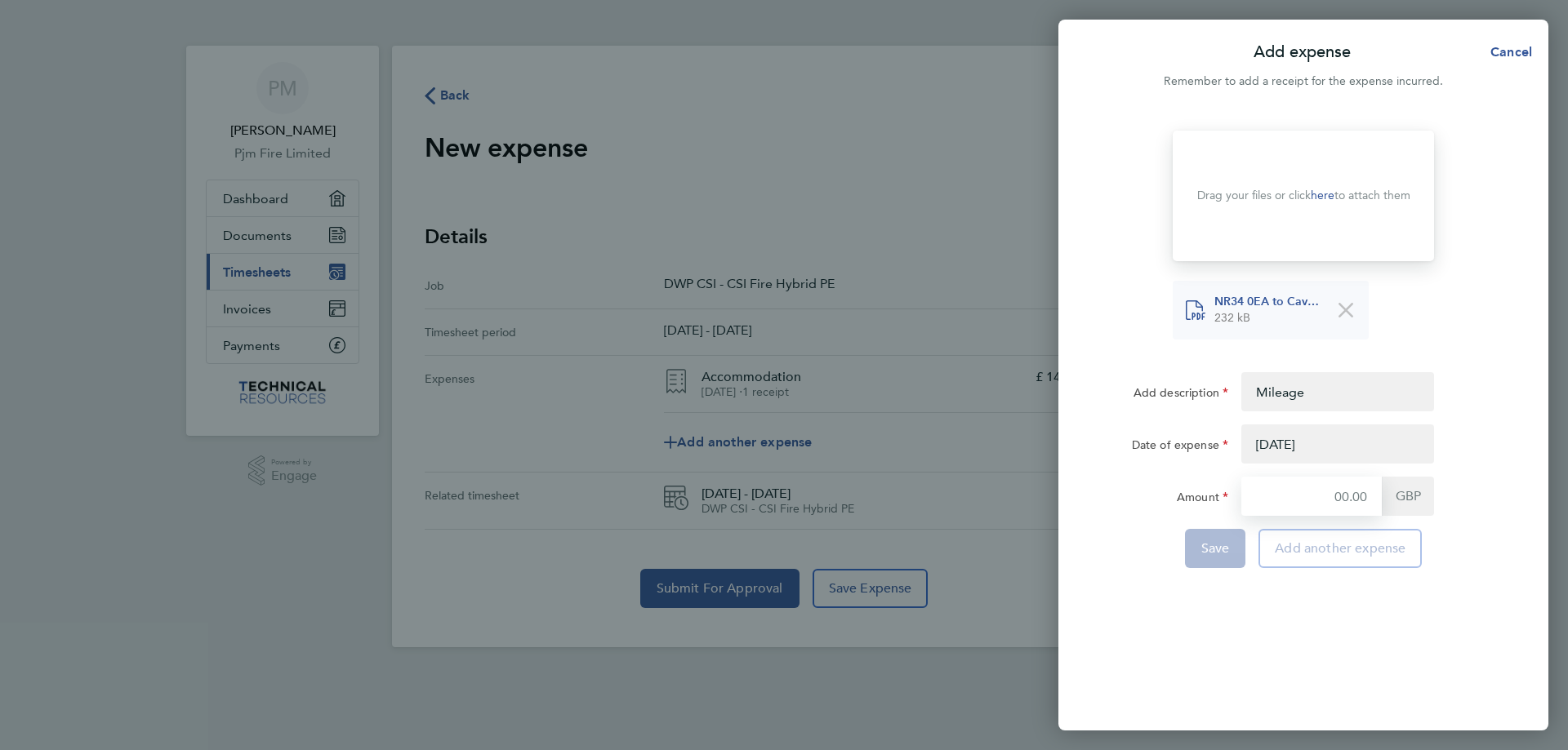
click at [1360, 496] on input "Amount" at bounding box center [1311, 496] width 140 height 39
type input "18.75"
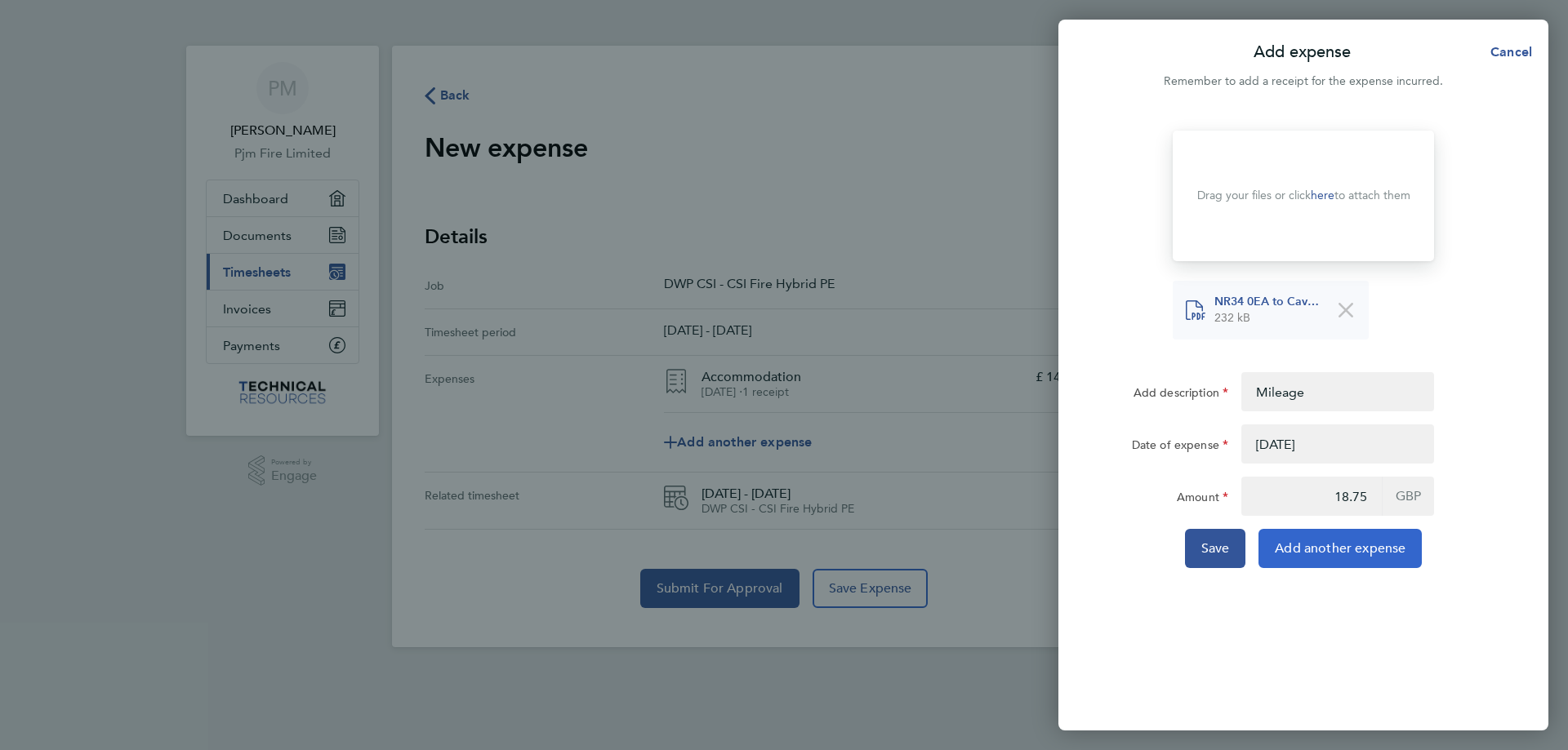
click at [1289, 553] on span "Add another expense" at bounding box center [1340, 548] width 131 height 16
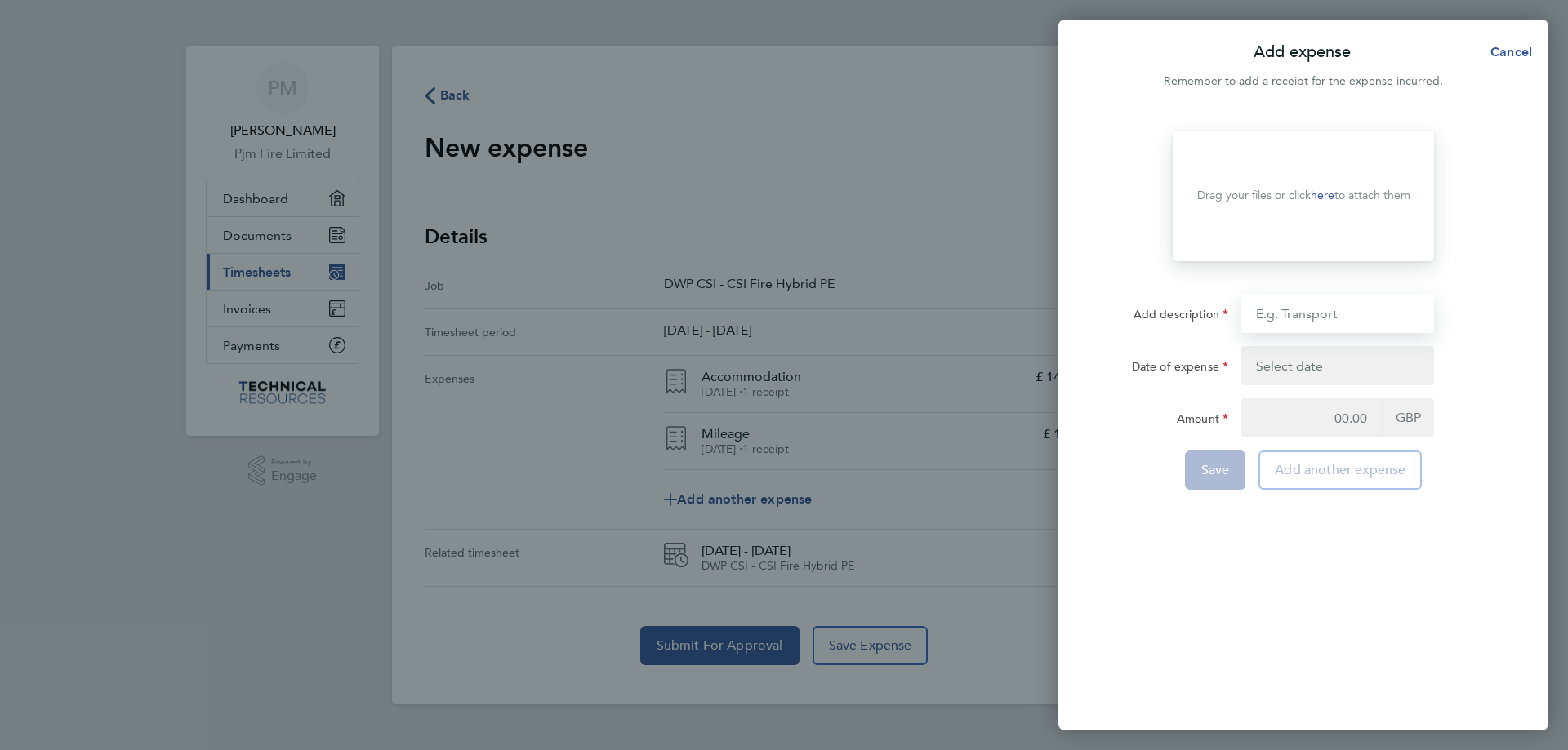
click at [1295, 324] on input "Add description" at bounding box center [1337, 313] width 193 height 39
type input "Mileage"
click at [1319, 367] on button "button" at bounding box center [1337, 366] width 193 height 39
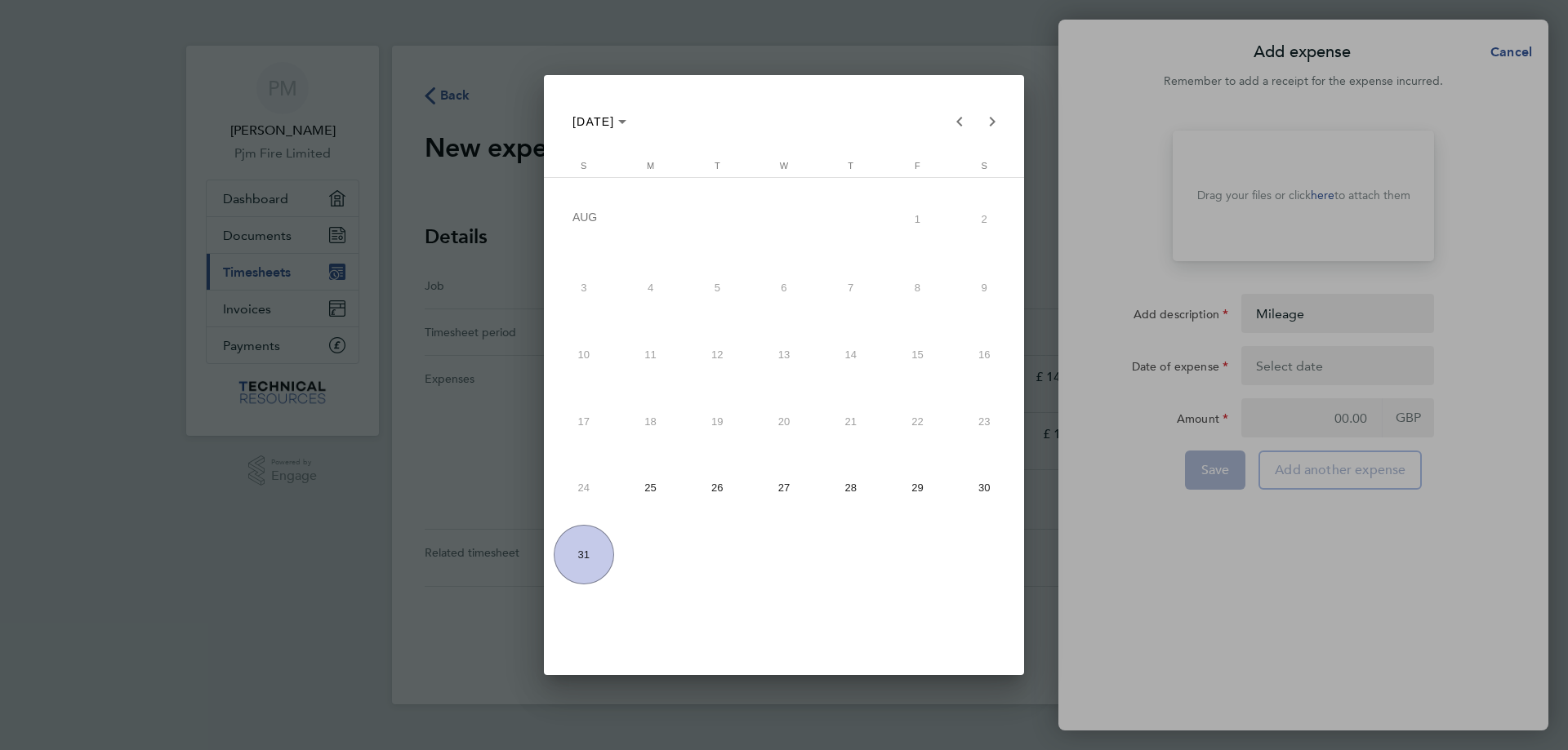
click at [850, 490] on span "28" at bounding box center [851, 488] width 60 height 60
type input "[DATE]"
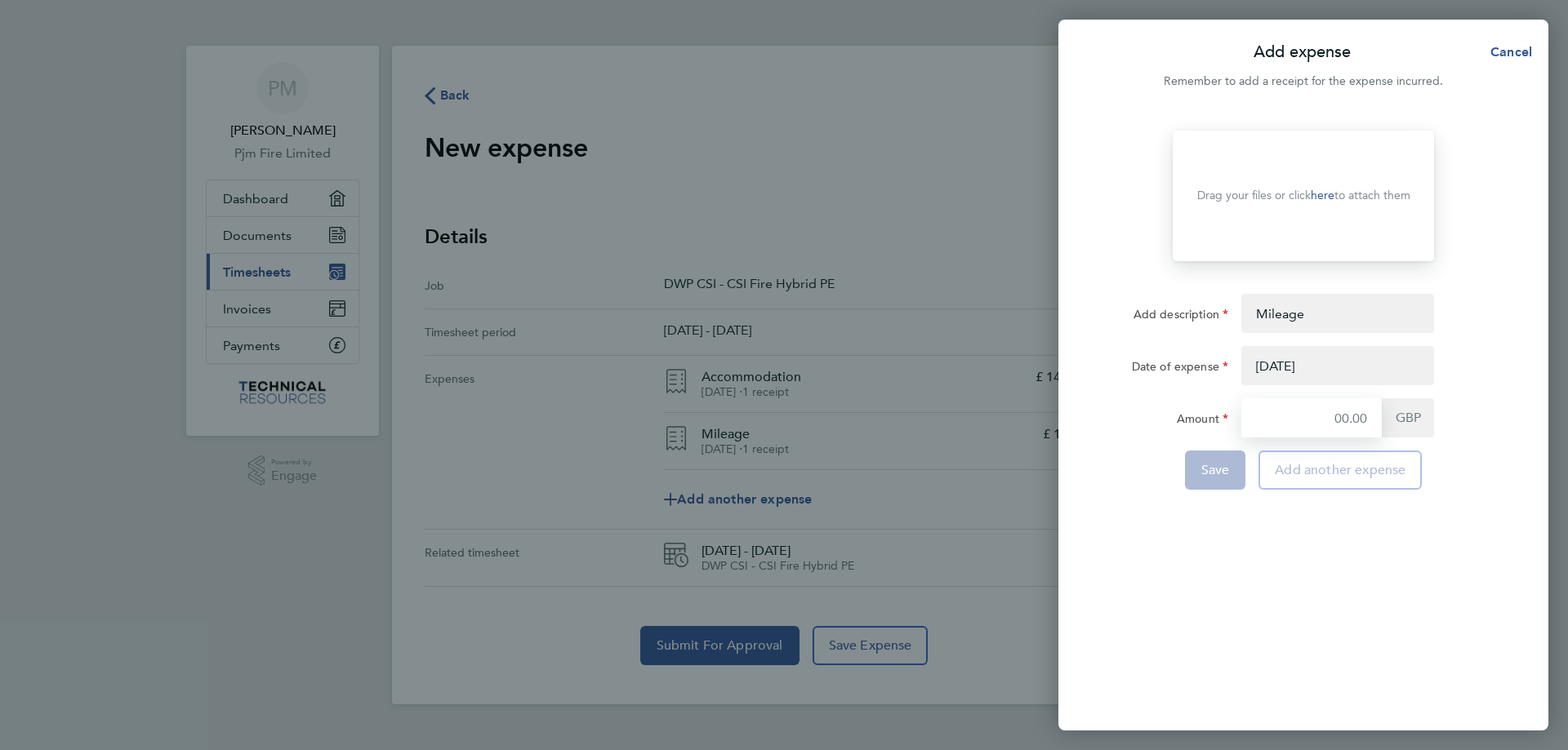
click at [1344, 422] on input "Amount" at bounding box center [1311, 417] width 140 height 39
type input "18.75"
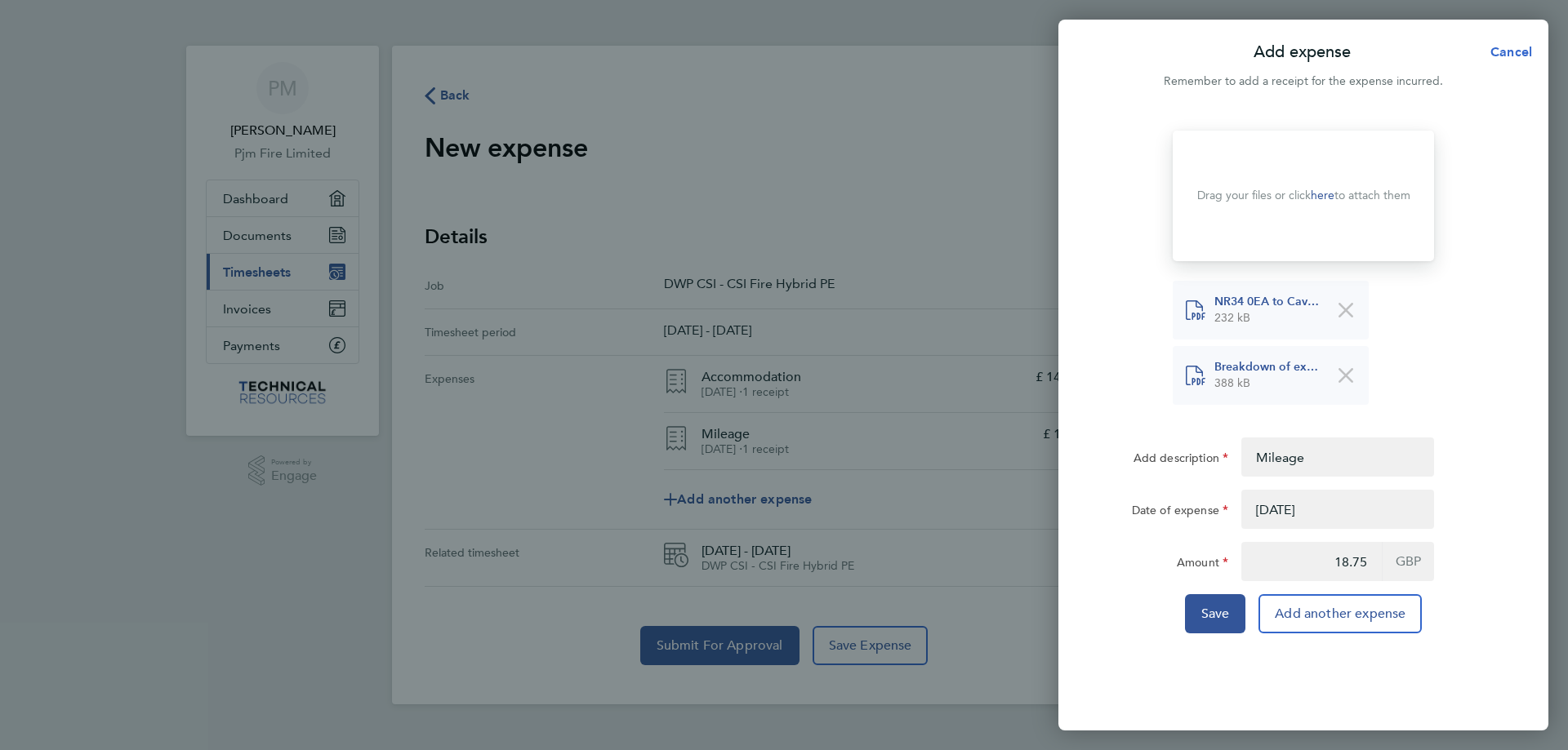
click at [1525, 53] on span "Cancel" at bounding box center [1509, 52] width 47 height 15
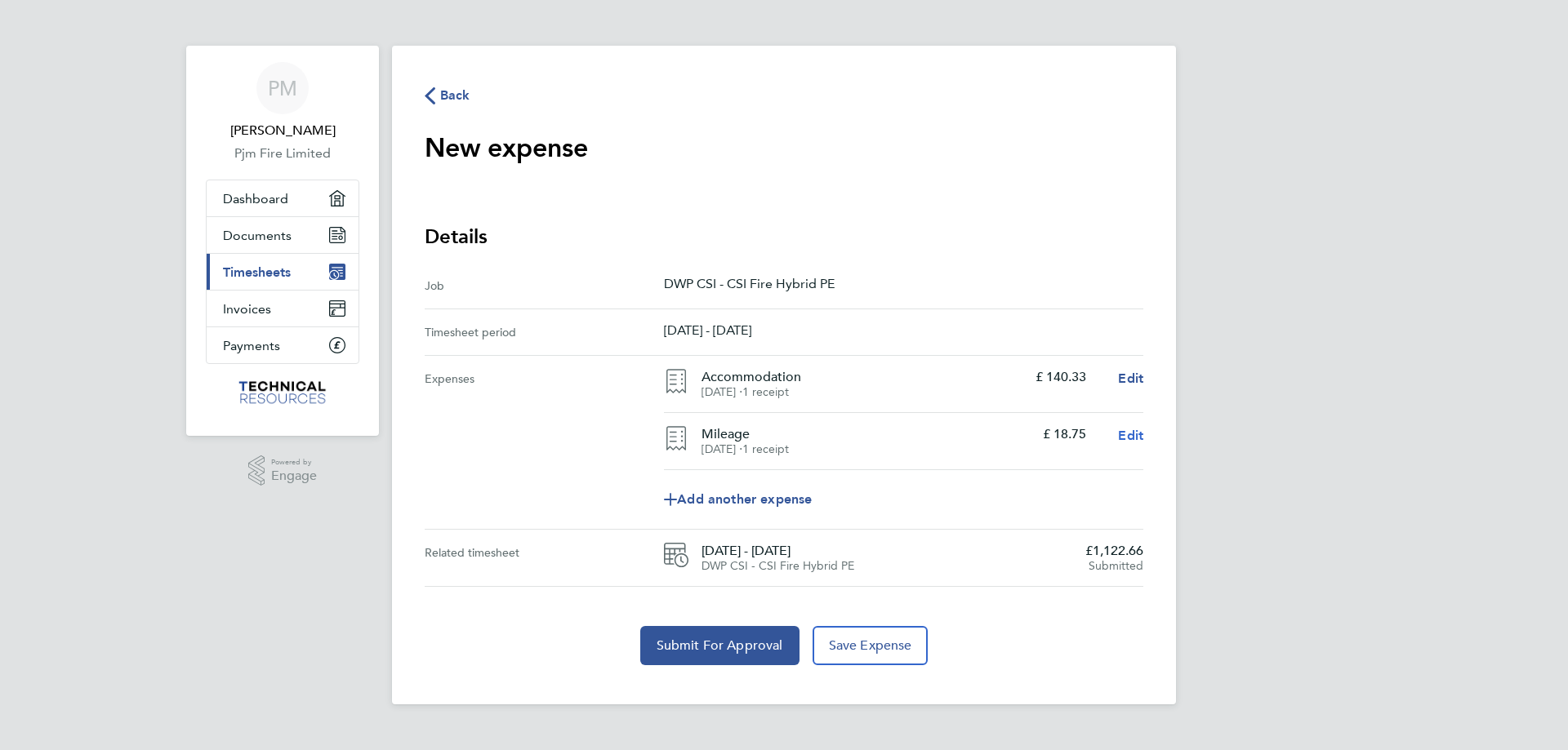
click at [1132, 433] on span "Edit" at bounding box center [1131, 435] width 25 height 15
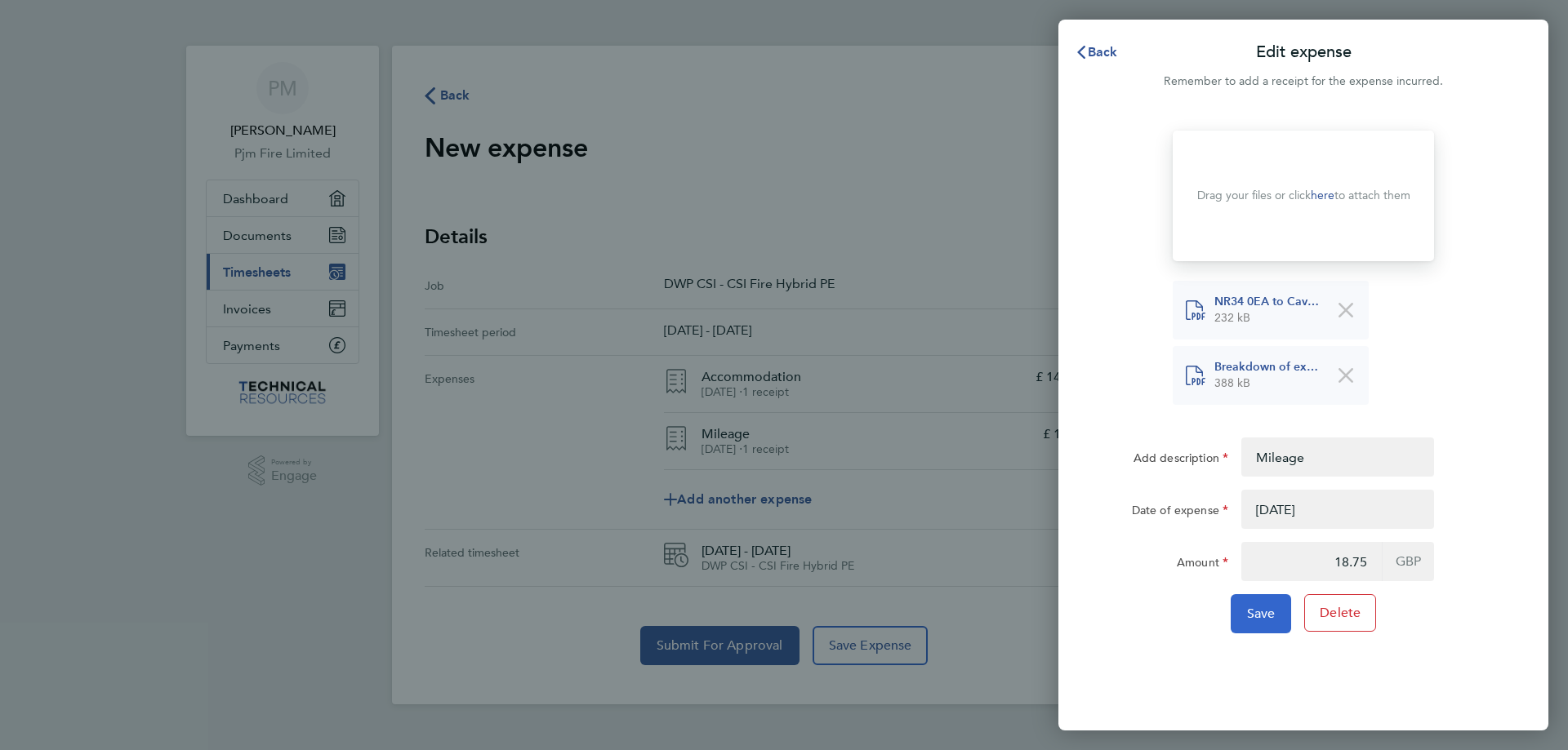
click at [1269, 618] on span "Save" at bounding box center [1262, 613] width 29 height 16
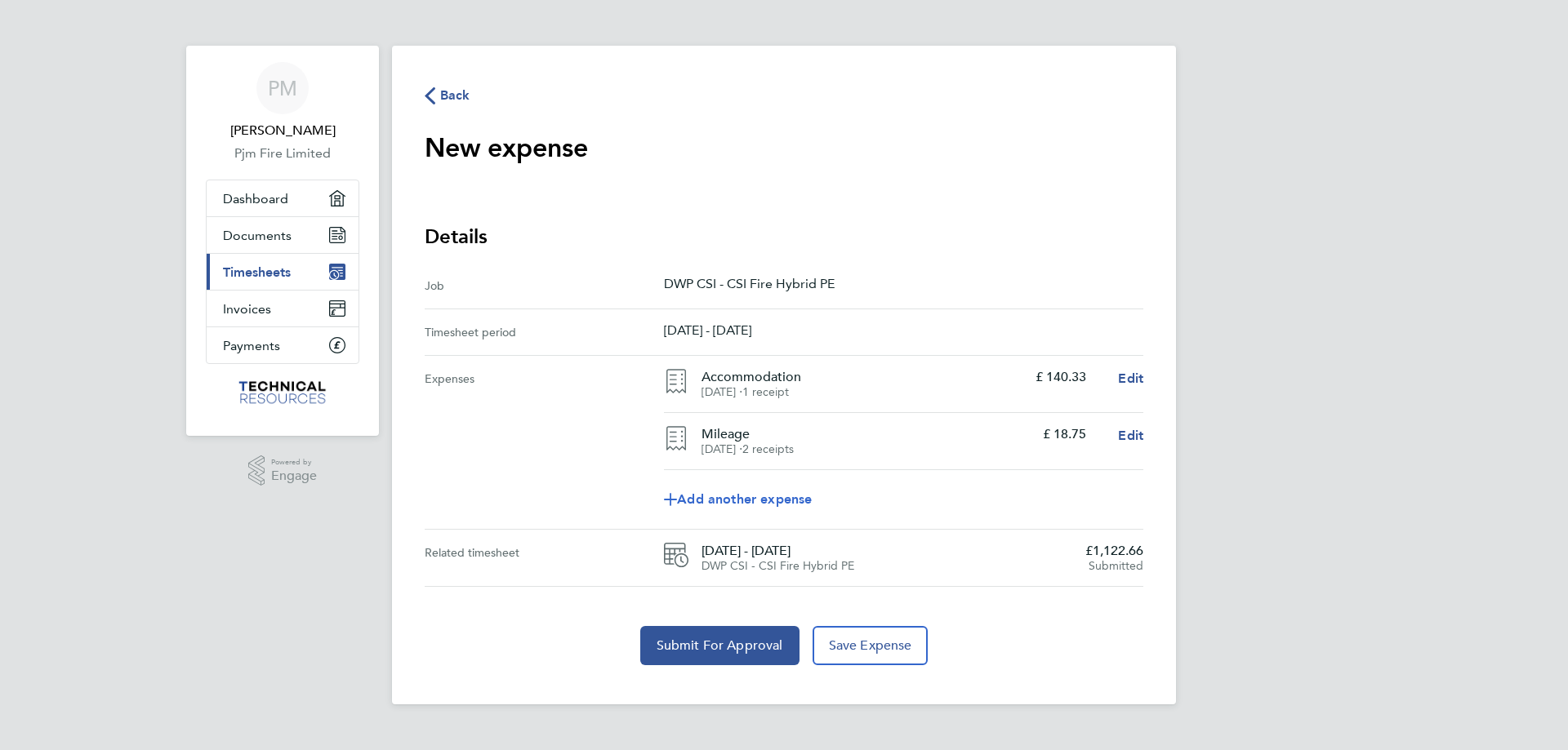
click at [775, 495] on span "Add another expense" at bounding box center [738, 499] width 148 height 13
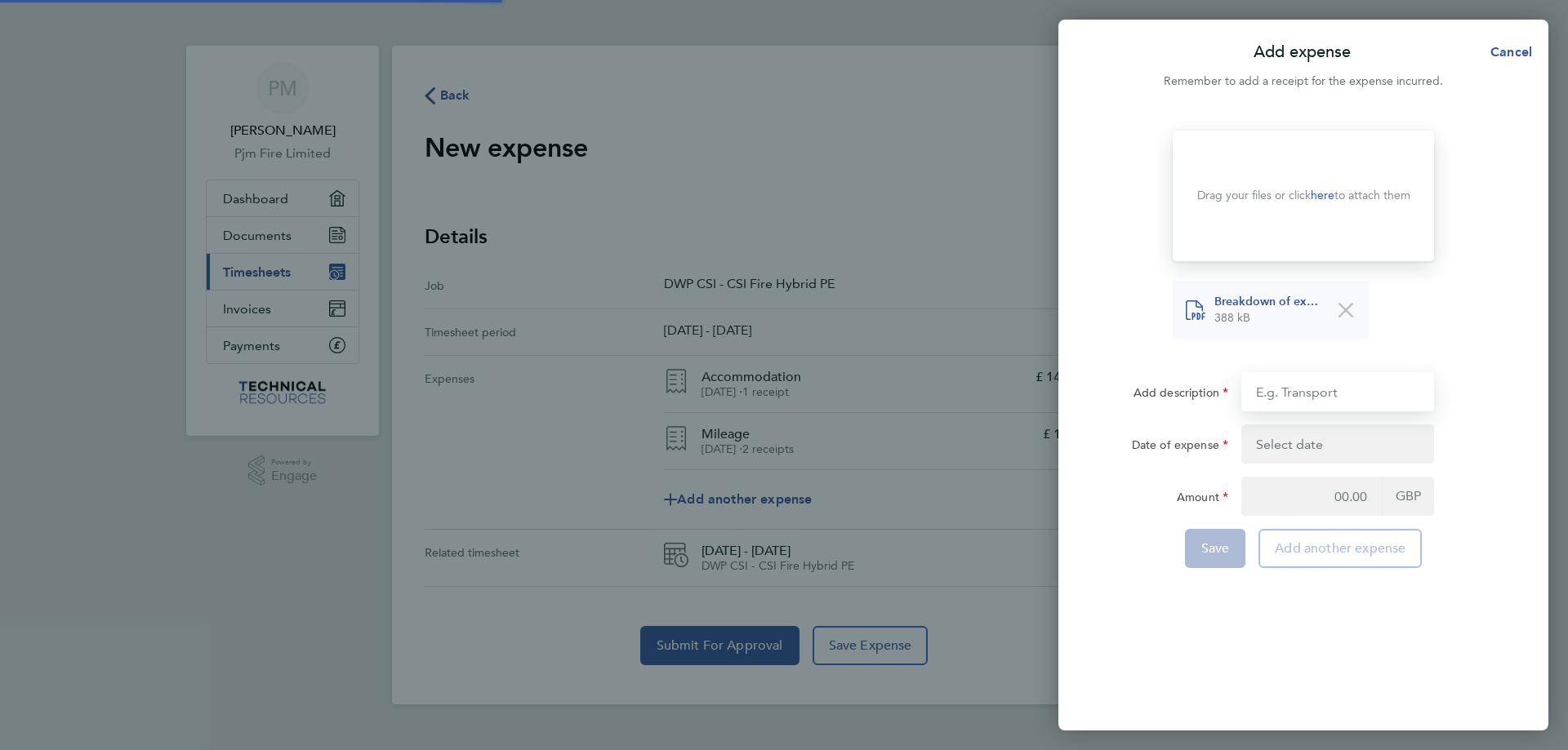
click at [1301, 398] on input "Add description" at bounding box center [1337, 392] width 193 height 39
type input "Mileage"
click at [1322, 443] on button "button" at bounding box center [1337, 444] width 193 height 39
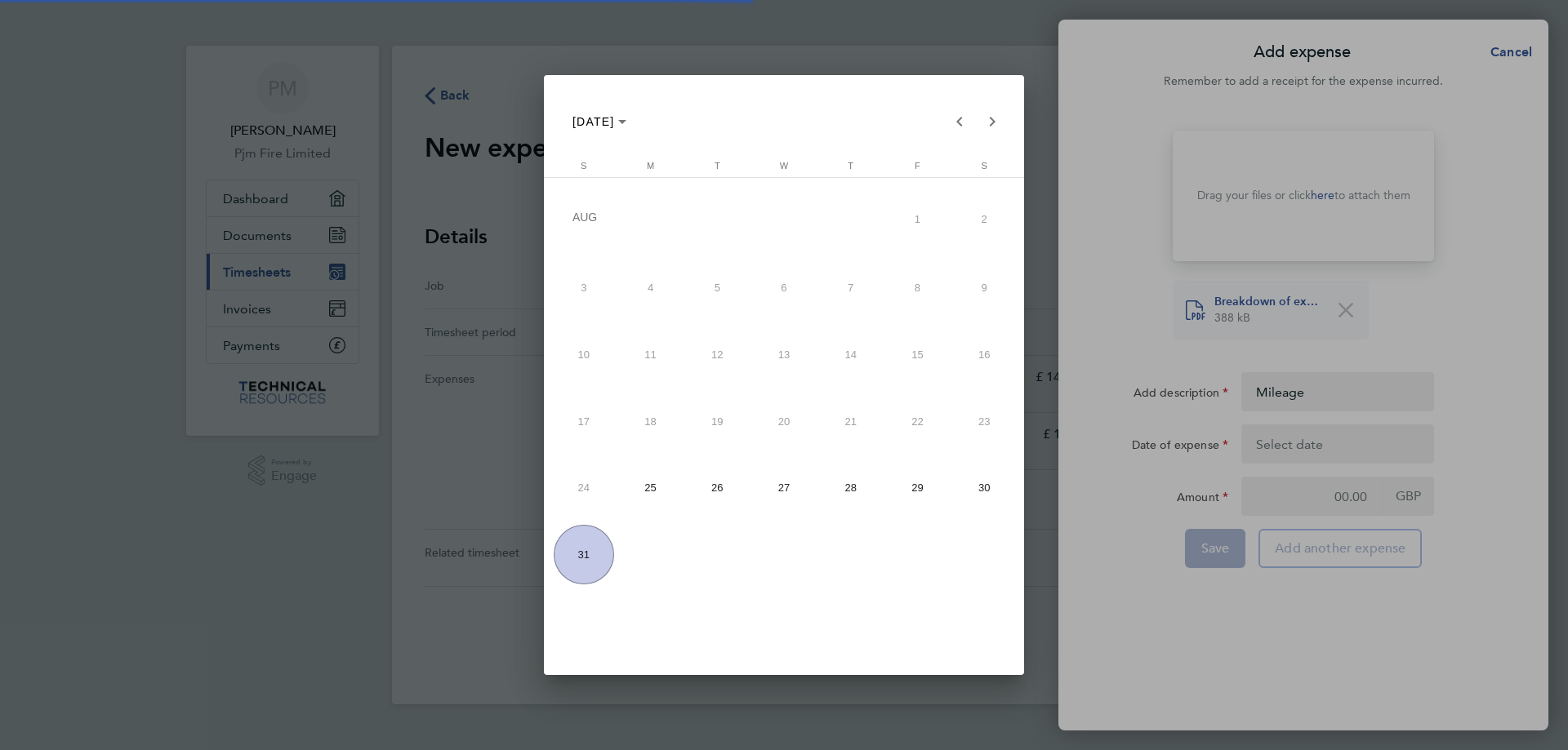
click at [851, 484] on span "28" at bounding box center [851, 488] width 60 height 60
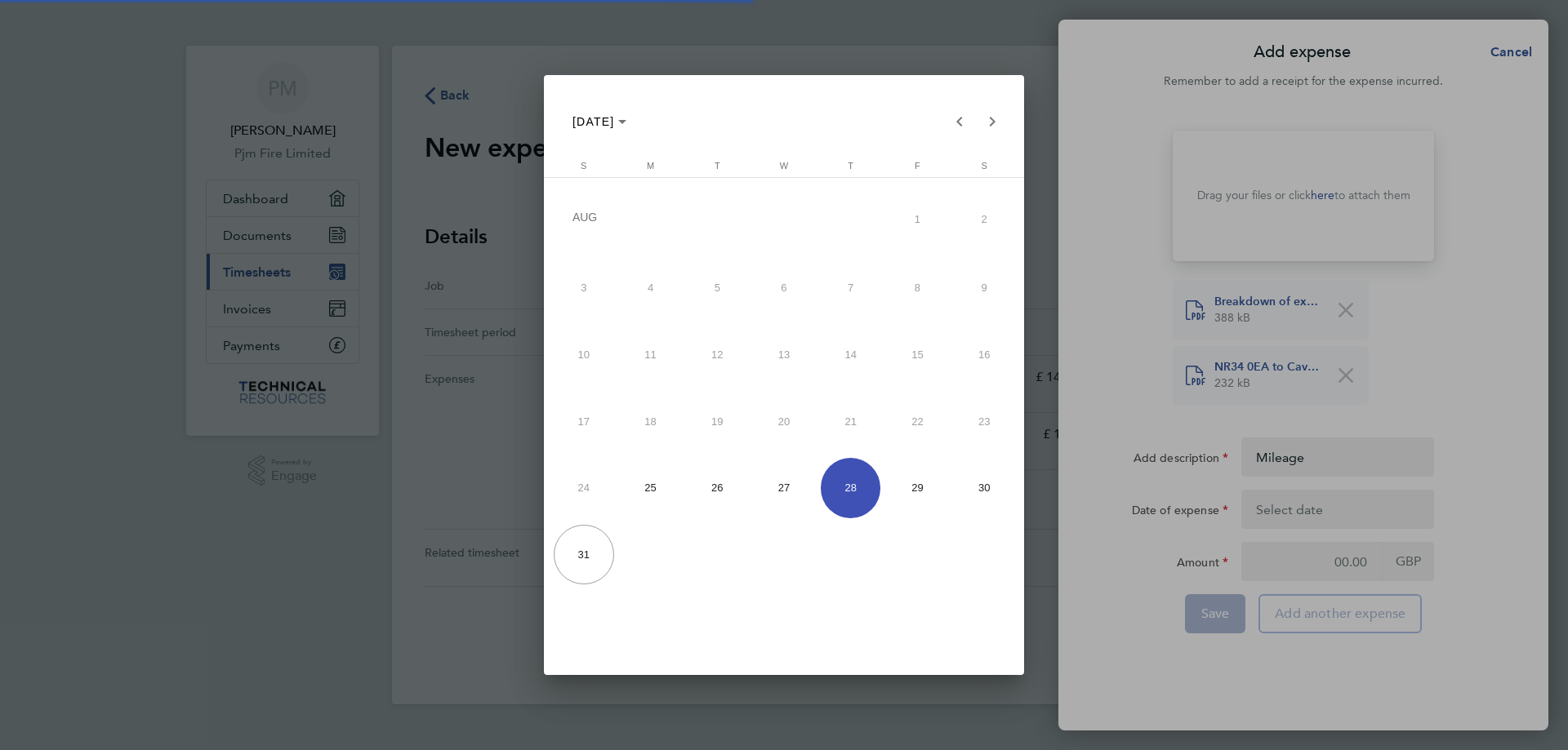
type input "[DATE]"
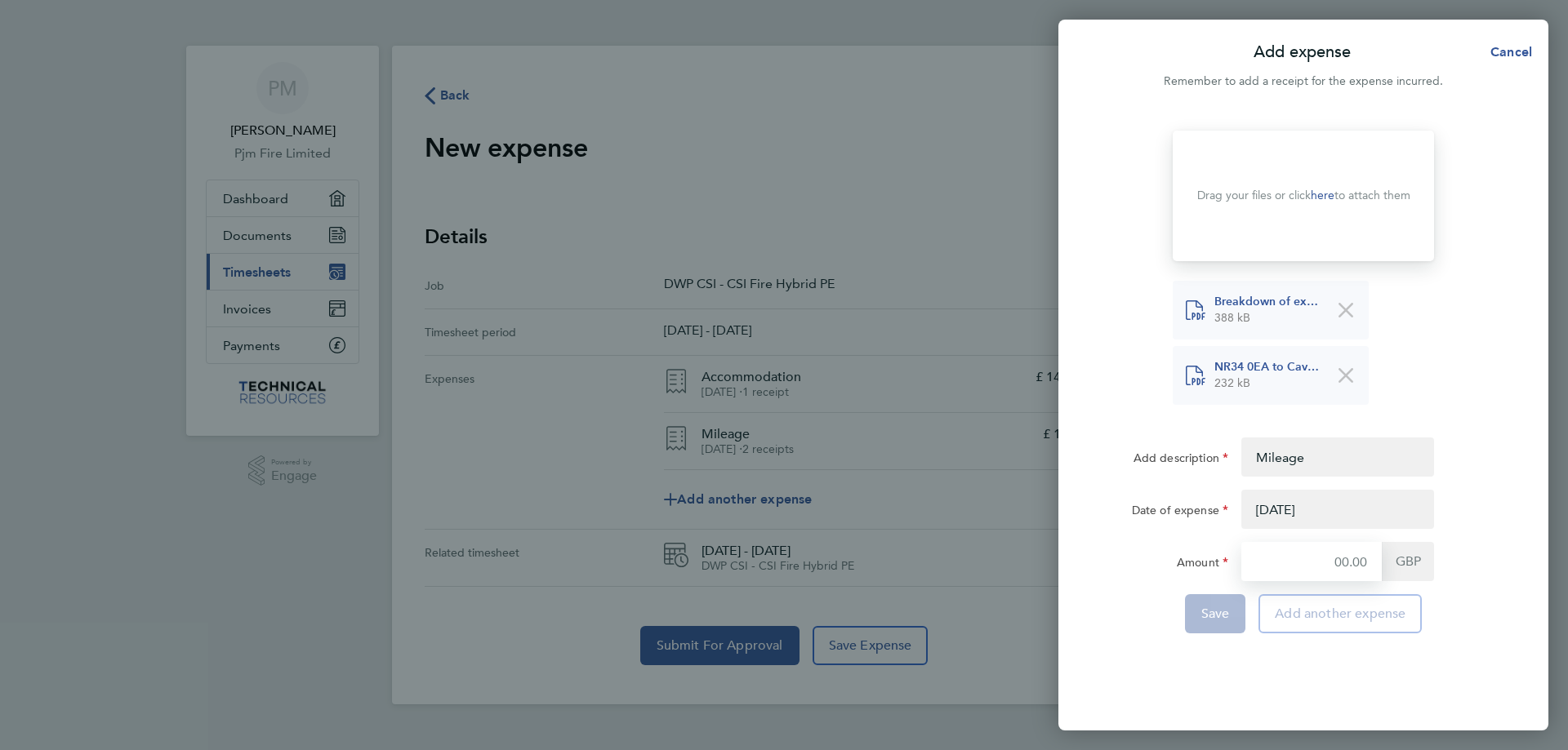
click at [1307, 562] on input "Amount" at bounding box center [1311, 562] width 140 height 39
type input "18.75"
click at [1214, 613] on span "Save" at bounding box center [1216, 613] width 29 height 16
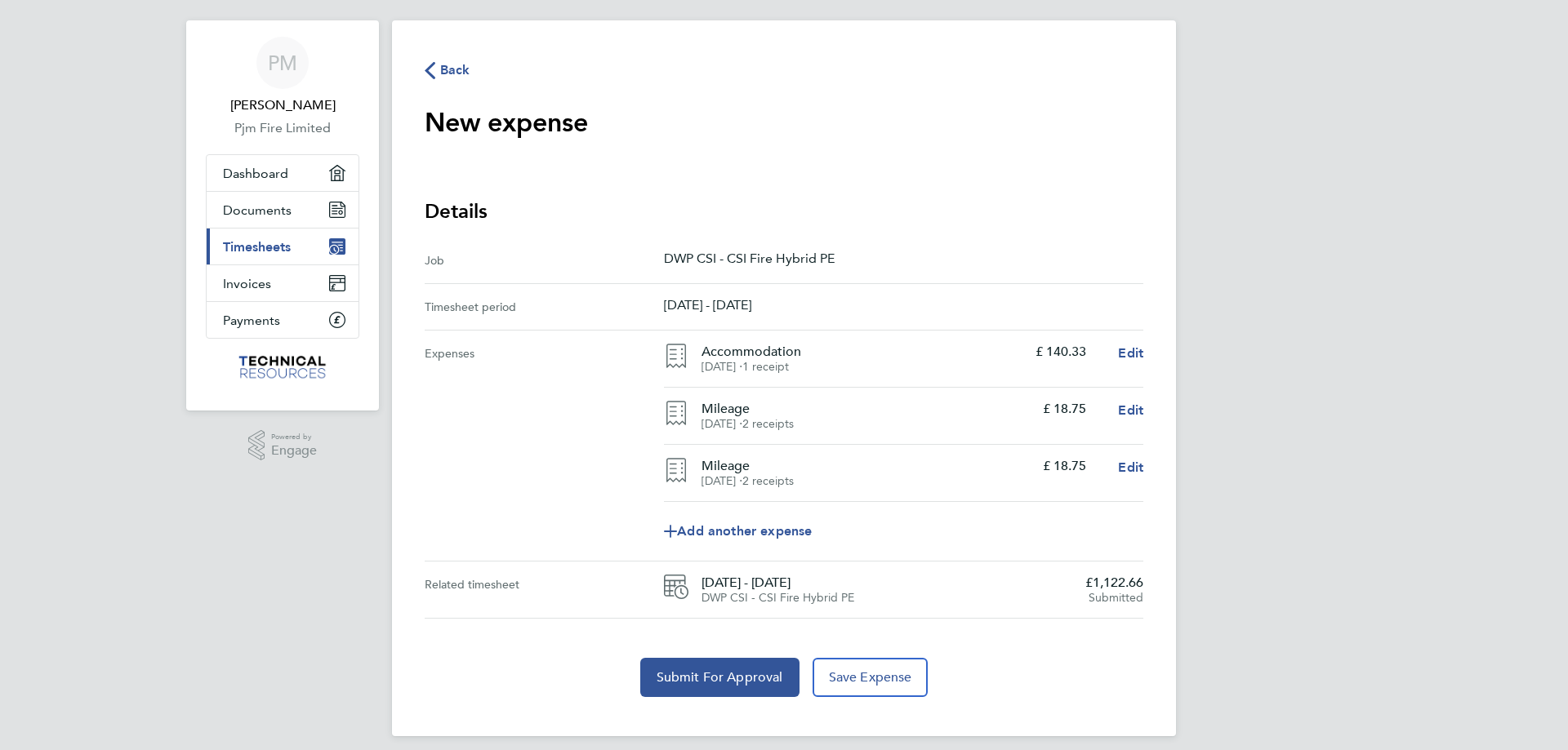
scroll to position [37, 0]
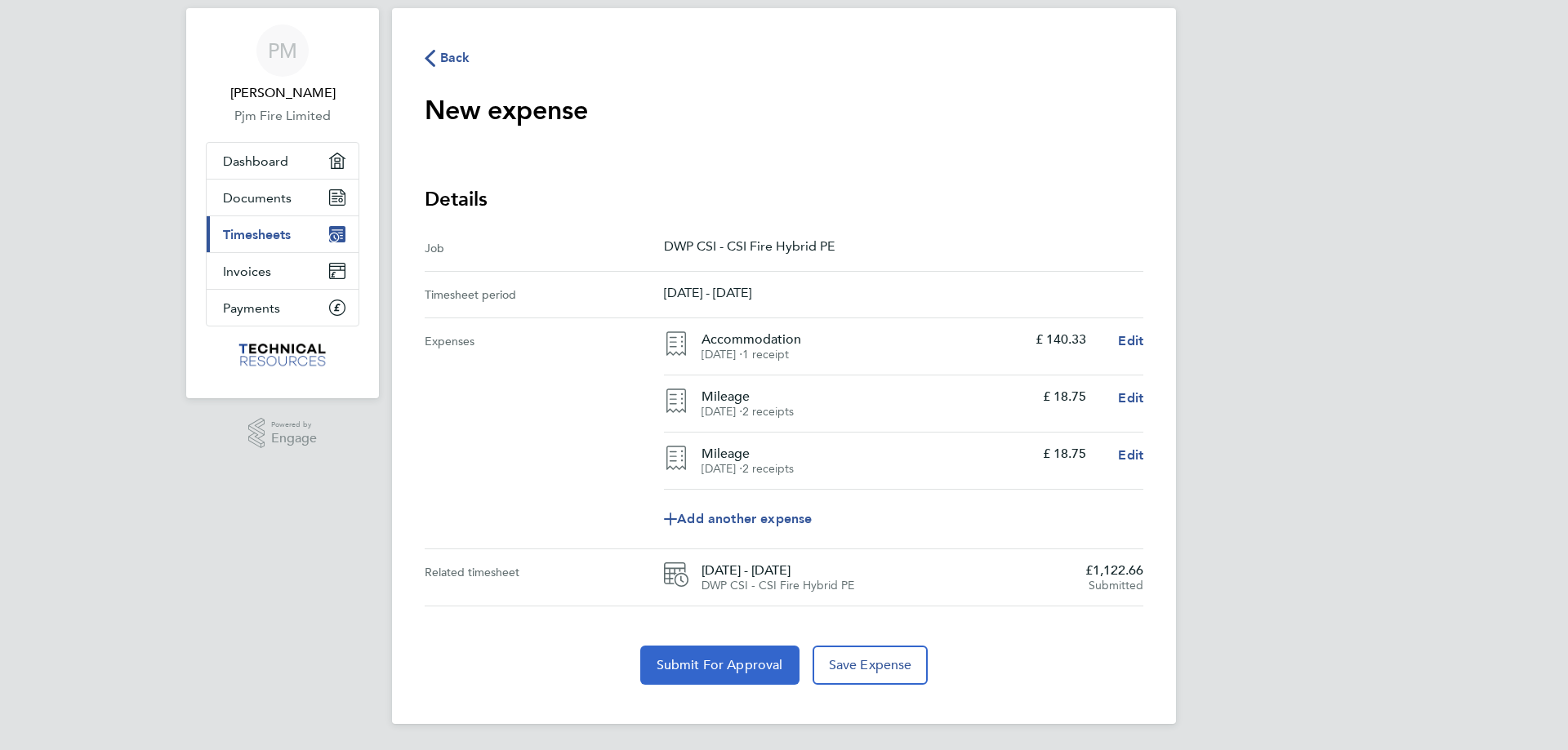
click at [741, 667] on span "Submit For Approval" at bounding box center [719, 664] width 126 height 16
